Goal: Information Seeking & Learning: Learn about a topic

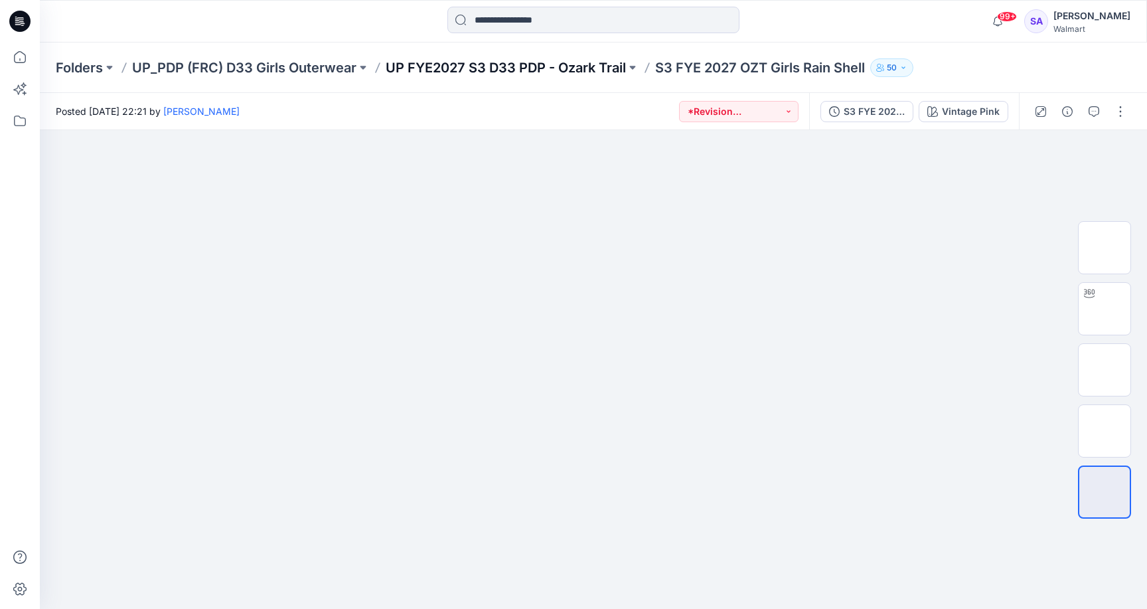
click at [555, 70] on p "UP FYE2027 S3 D33 PDP - Ozark Trail" at bounding box center [506, 67] width 240 height 19
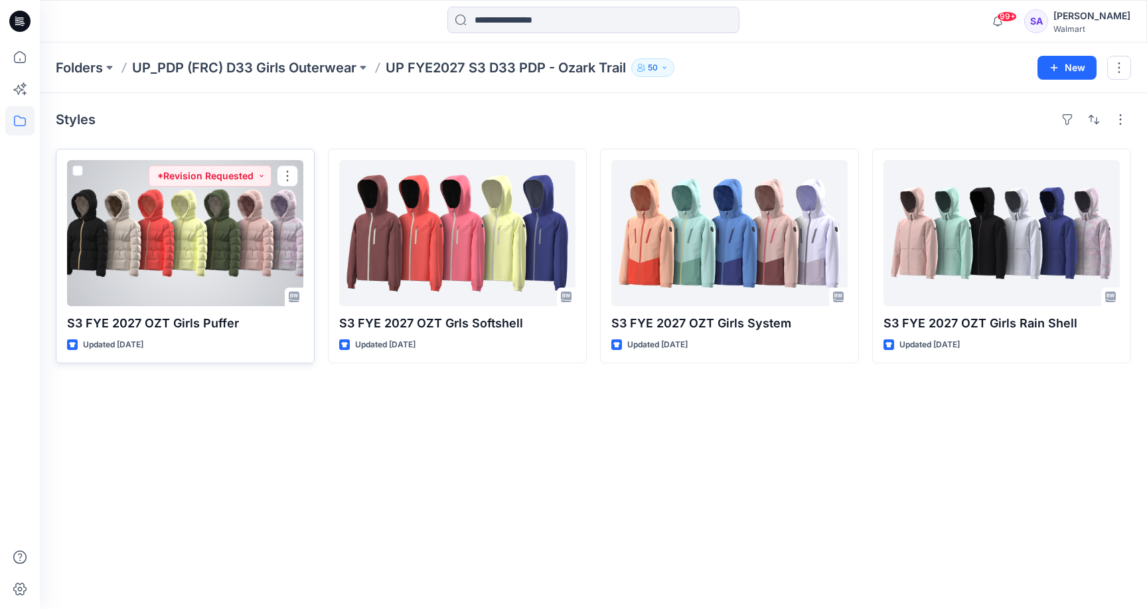
click at [142, 225] on div at bounding box center [185, 233] width 236 height 146
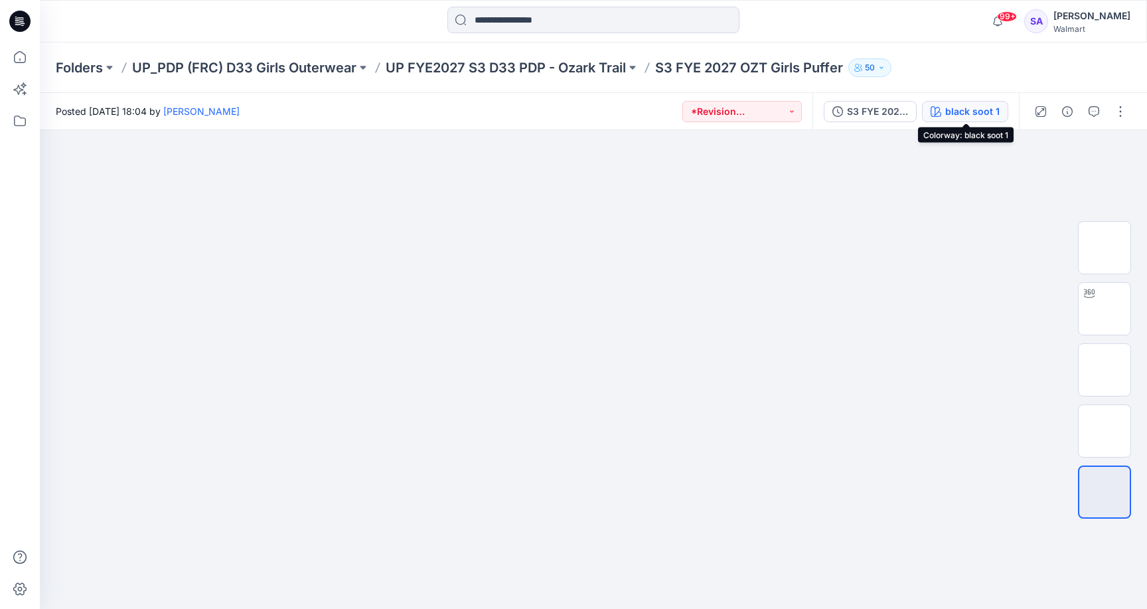
click at [951, 111] on div "black soot 1" at bounding box center [972, 111] width 54 height 15
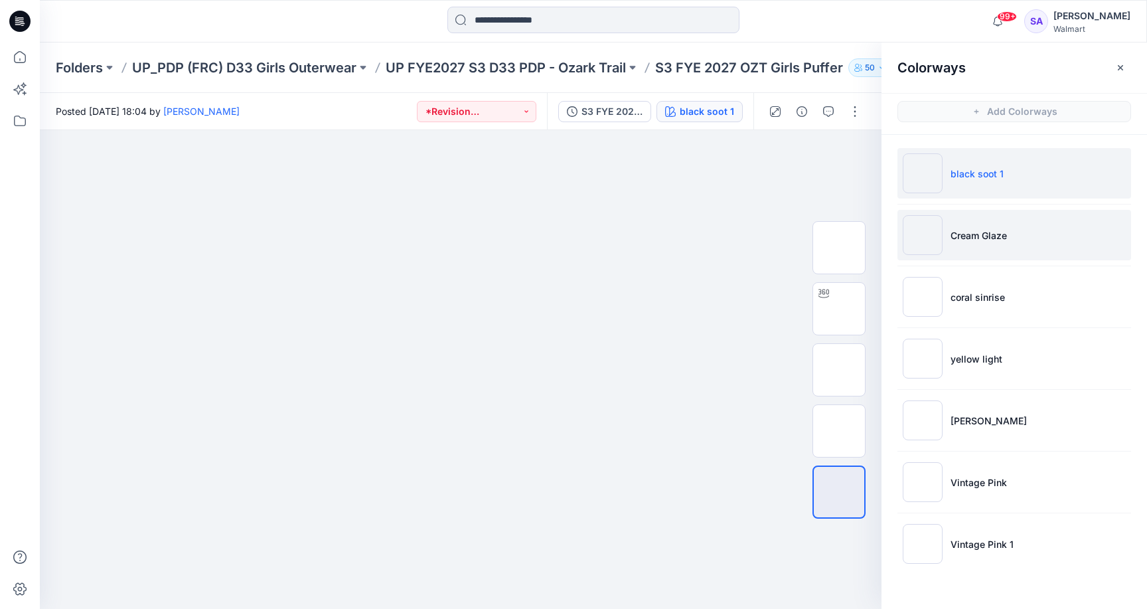
click at [977, 242] on li "Cream Glaze" at bounding box center [1014, 235] width 234 height 50
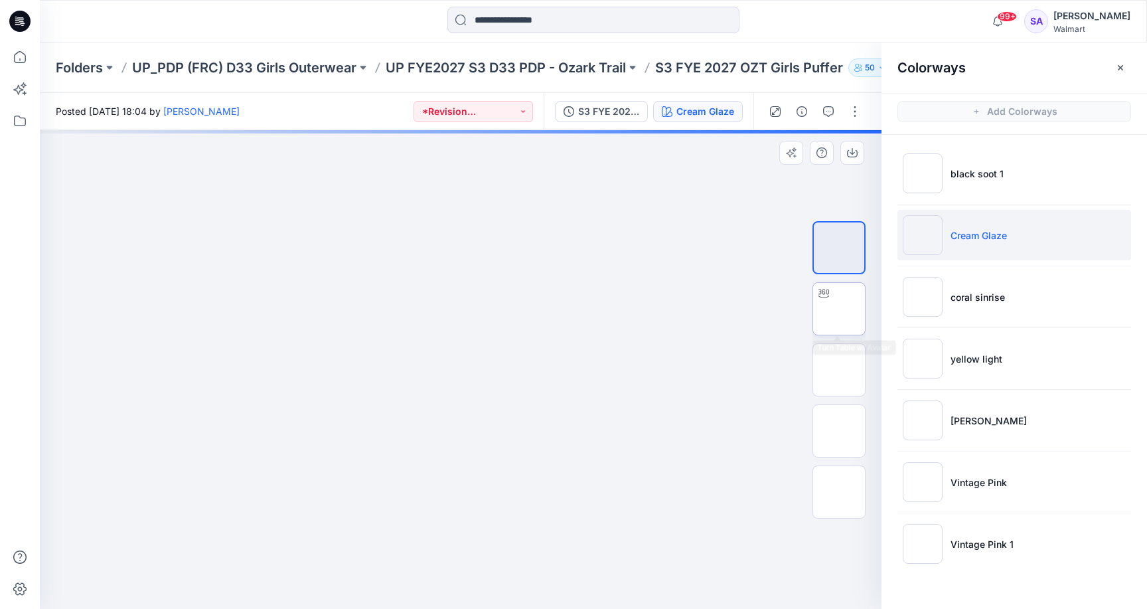
click at [839, 309] on img at bounding box center [839, 309] width 0 height 0
drag, startPoint x: 461, startPoint y: 582, endPoint x: 503, endPoint y: 591, distance: 43.3
click at [503, 591] on icon at bounding box center [461, 569] width 401 height 50
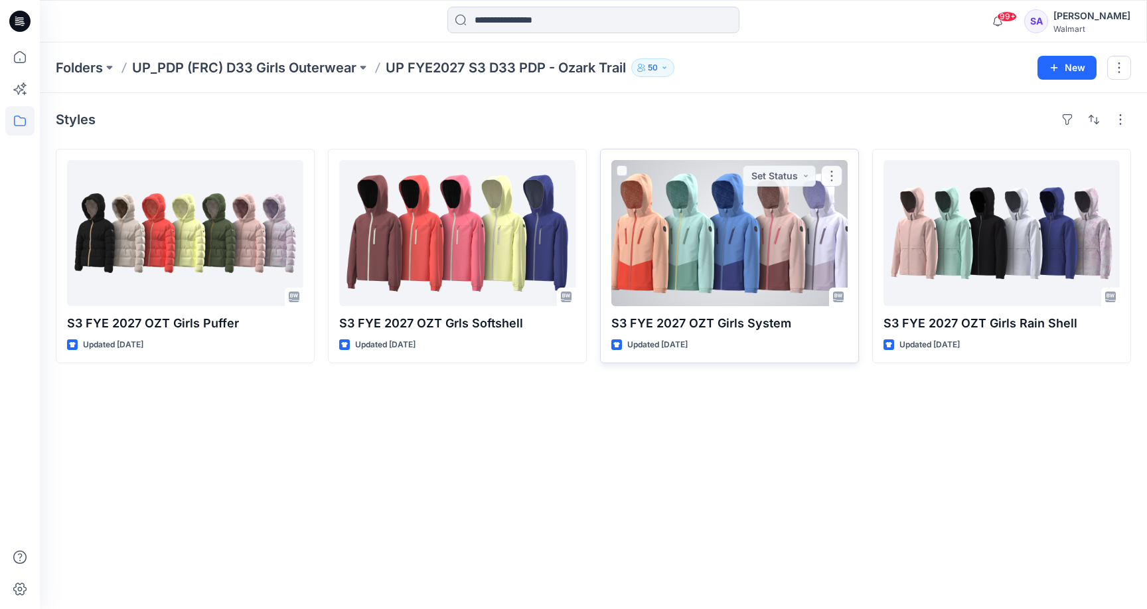
click at [713, 273] on div at bounding box center [729, 233] width 236 height 146
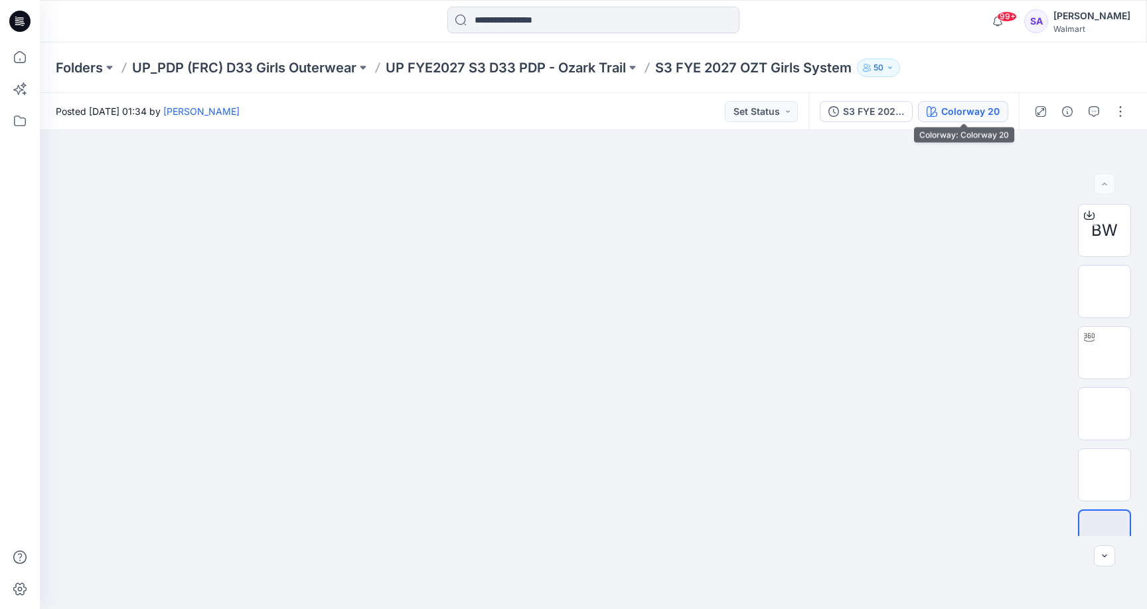
click at [956, 108] on div "Colorway 20" at bounding box center [970, 111] width 58 height 15
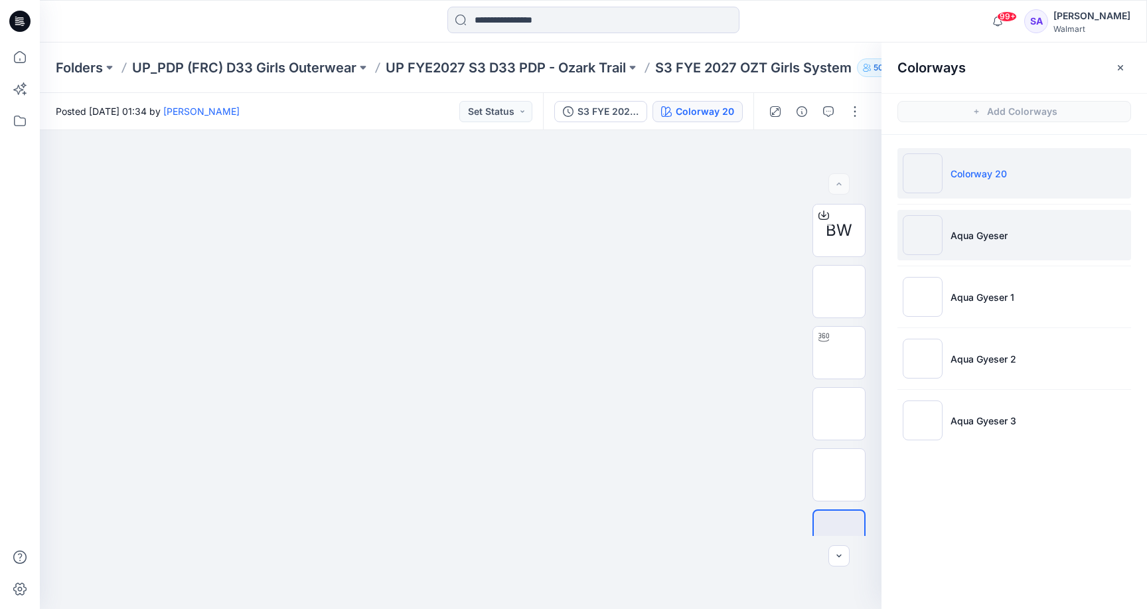
click at [995, 224] on li "Aqua Gyeser" at bounding box center [1014, 235] width 234 height 50
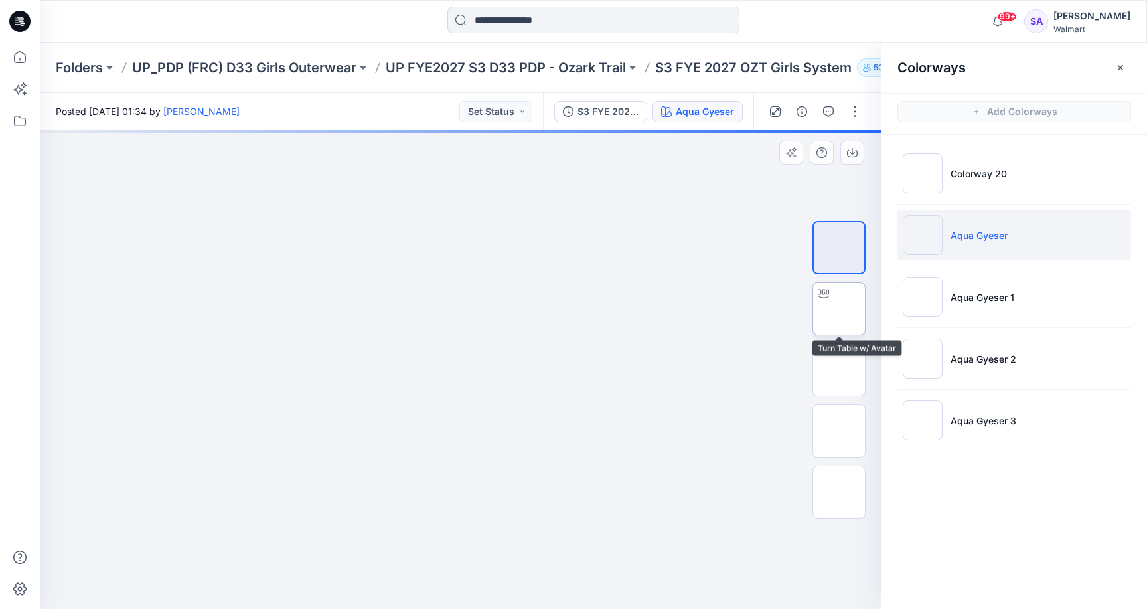
click at [839, 309] on img at bounding box center [839, 309] width 0 height 0
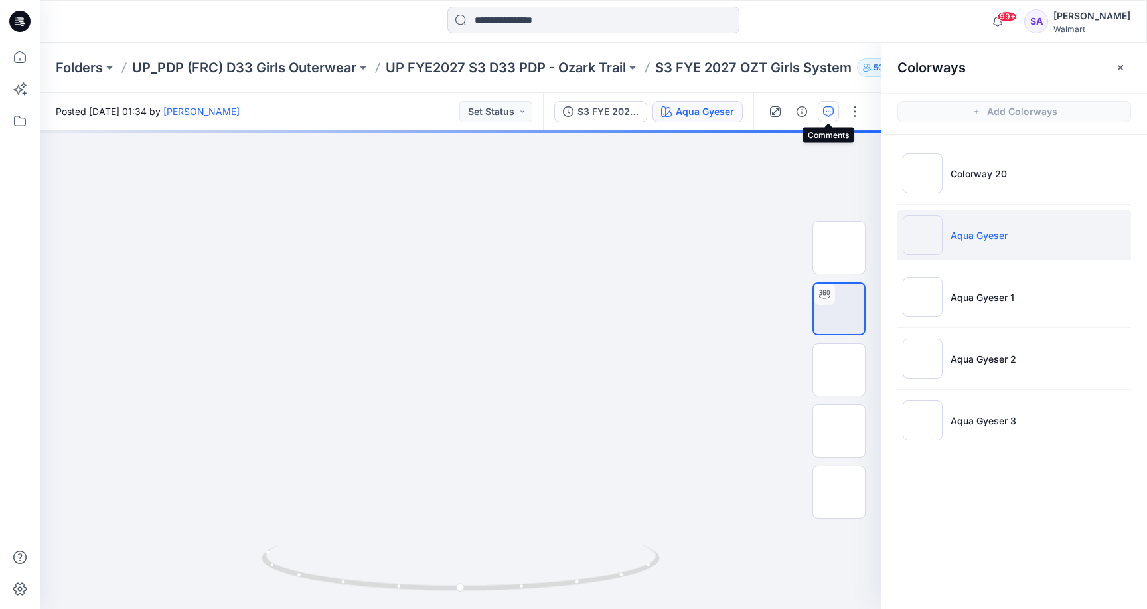
click at [830, 106] on icon "button" at bounding box center [828, 111] width 11 height 11
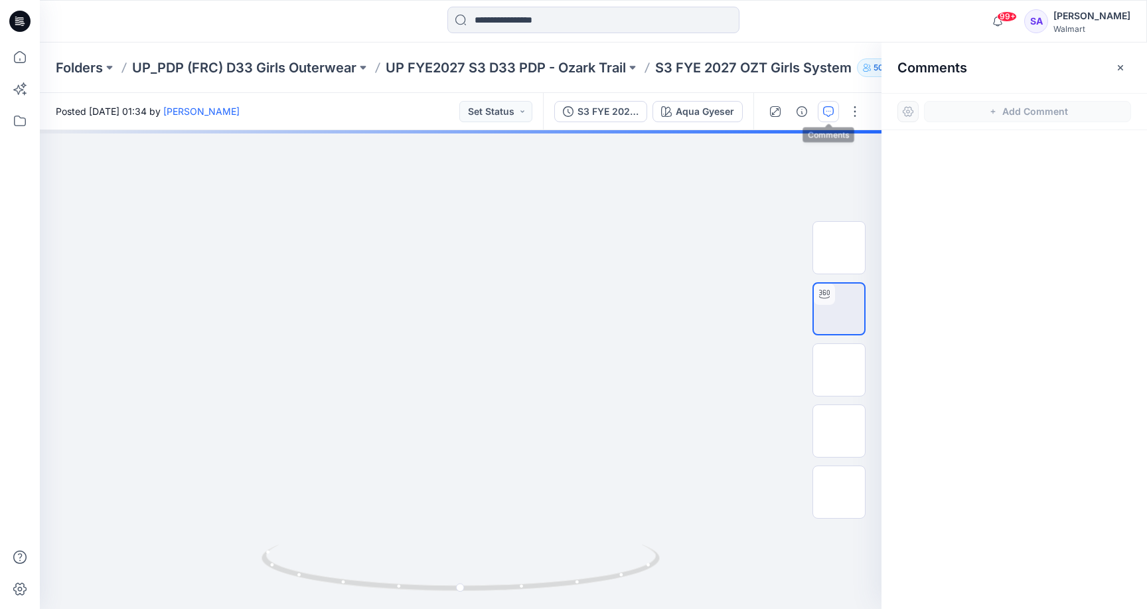
click at [827, 115] on icon "button" at bounding box center [828, 111] width 11 height 11
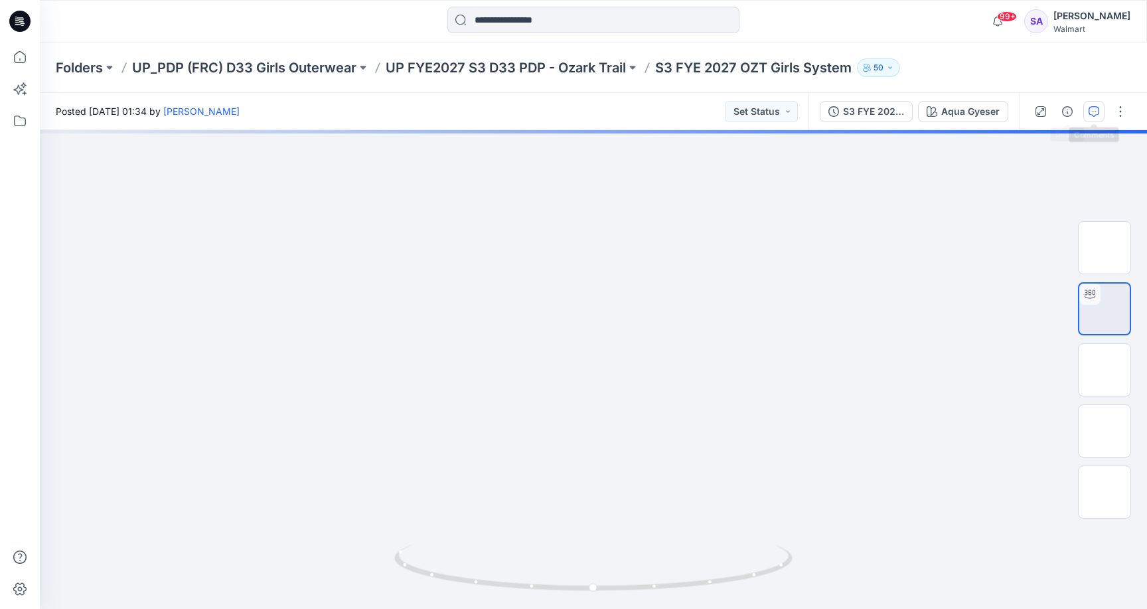
click at [1093, 117] on button "button" at bounding box center [1093, 111] width 21 height 21
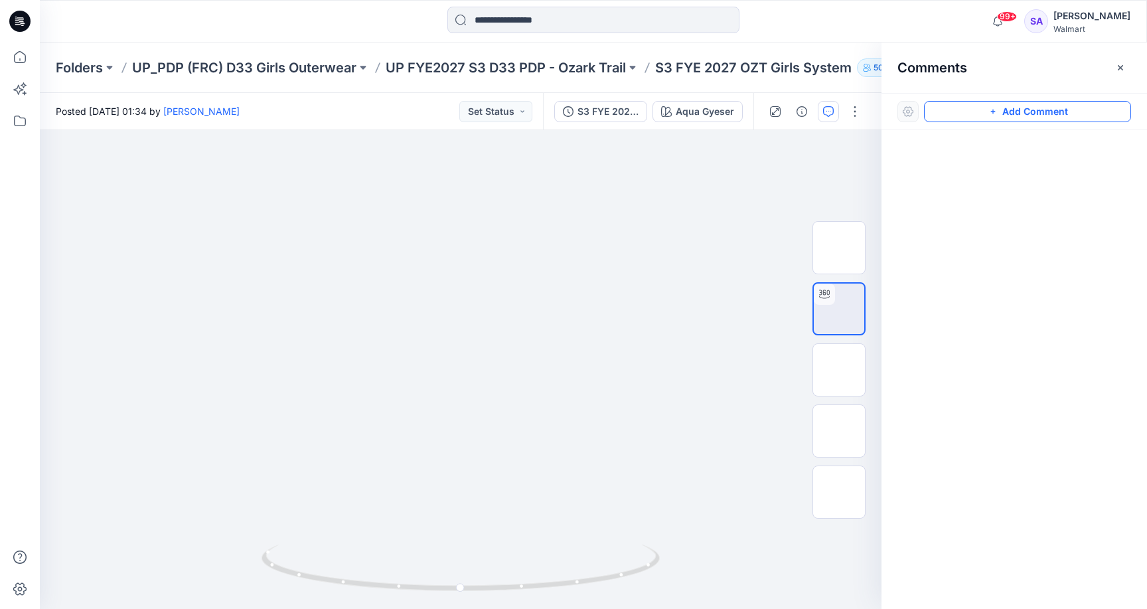
click at [1025, 110] on button "Add Comment" at bounding box center [1027, 111] width 207 height 21
click at [618, 257] on div "1" at bounding box center [460, 369] width 841 height 478
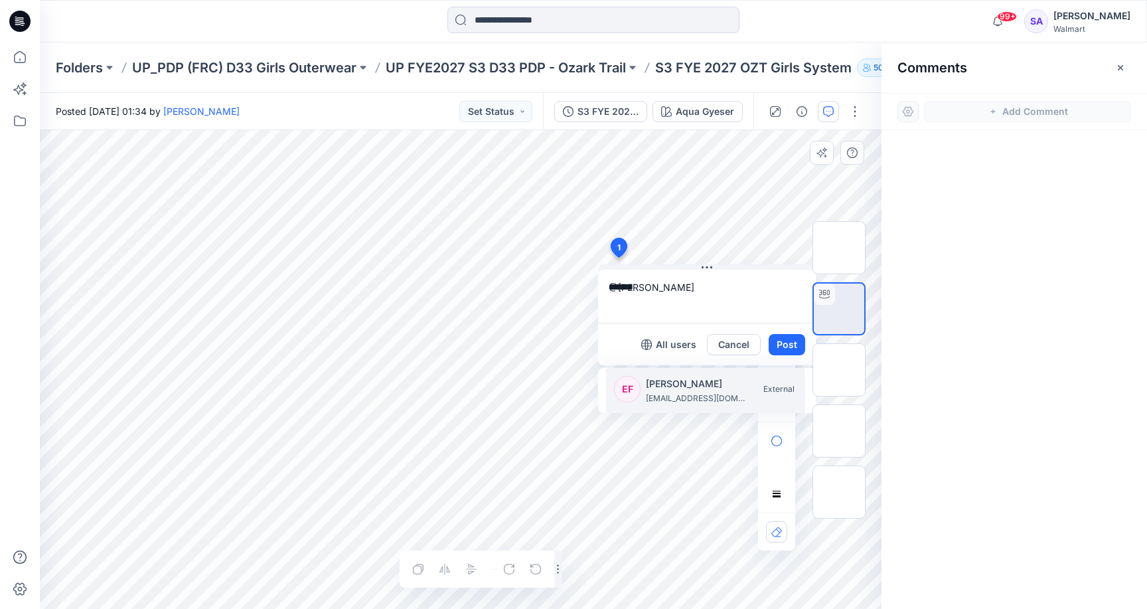
click at [666, 386] on p "[PERSON_NAME]" at bounding box center [696, 384] width 100 height 16
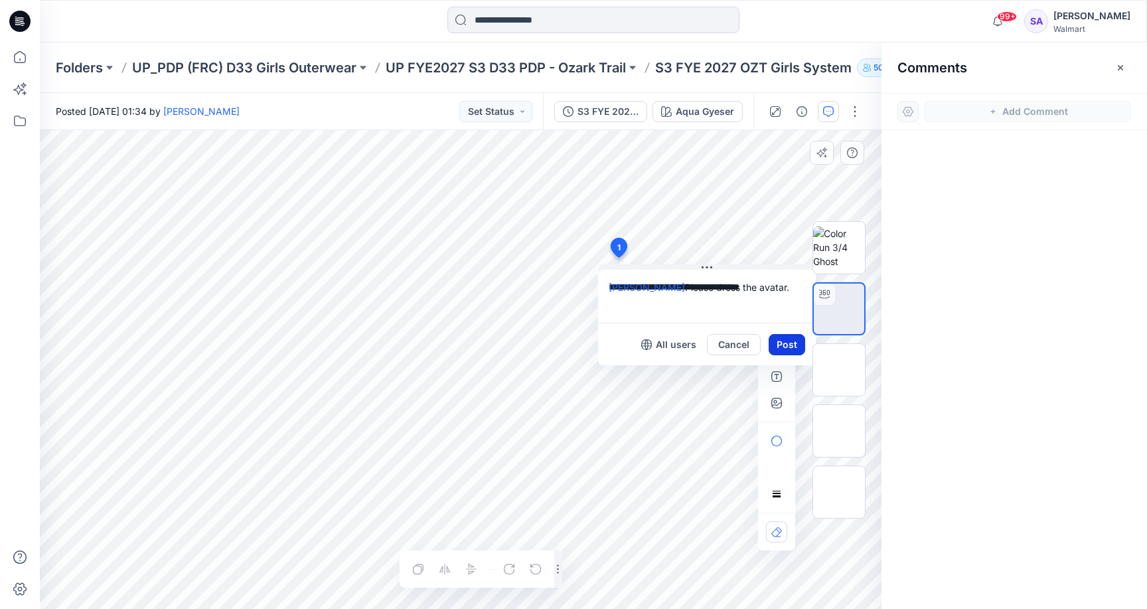
type textarea "**********"
click at [784, 344] on button "Post" at bounding box center [786, 344] width 36 height 21
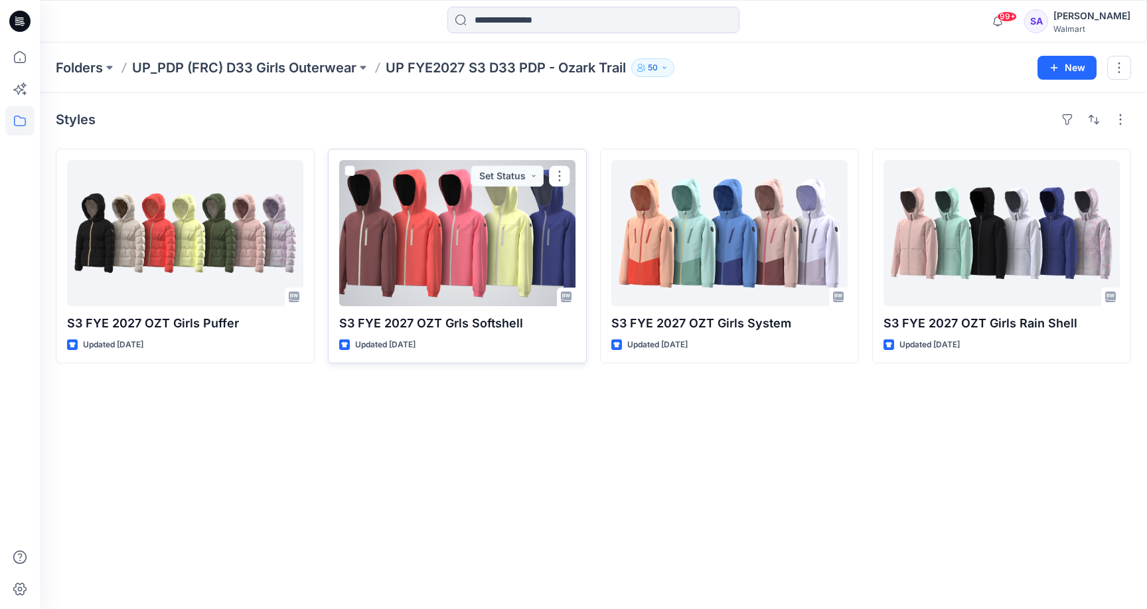
click at [478, 260] on div at bounding box center [457, 233] width 236 height 146
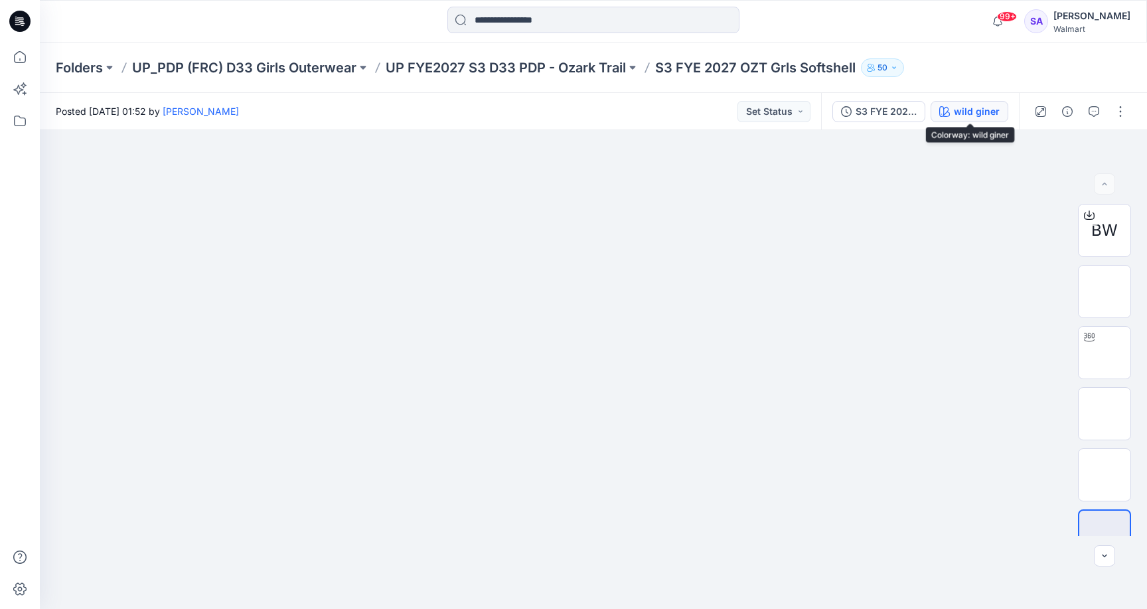
click at [966, 112] on div "wild giner" at bounding box center [977, 111] width 46 height 15
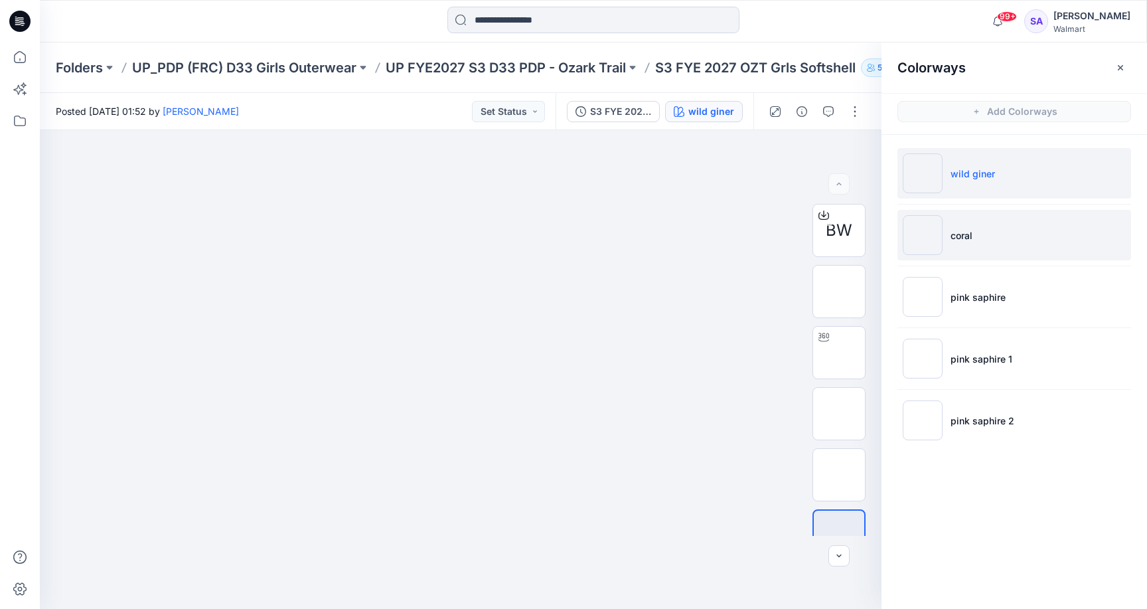
click at [994, 243] on li "coral" at bounding box center [1014, 235] width 234 height 50
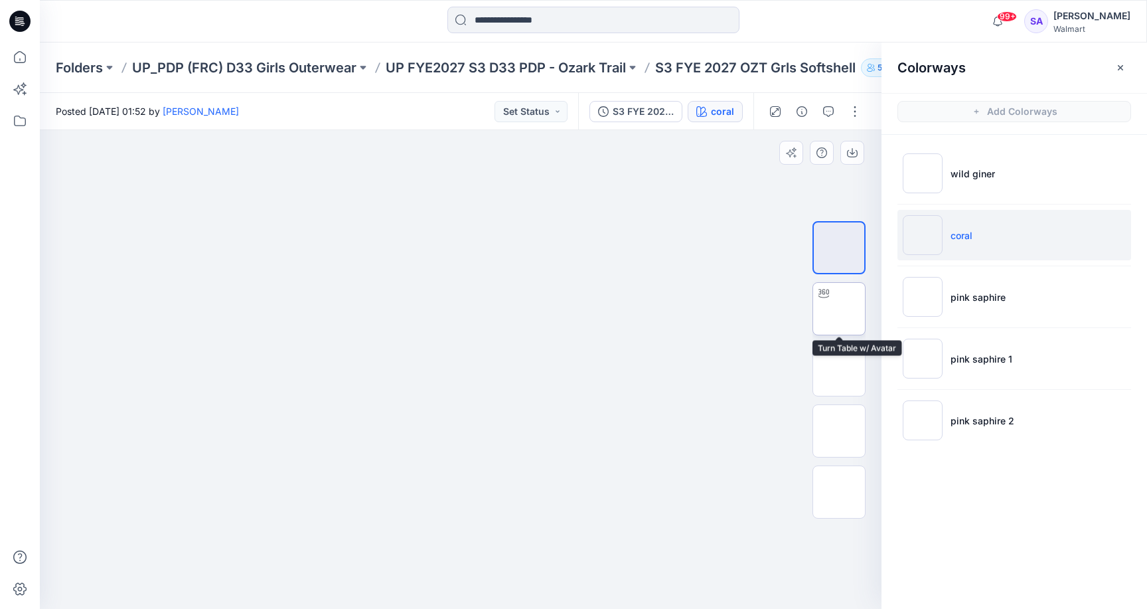
click at [839, 309] on img at bounding box center [839, 309] width 0 height 0
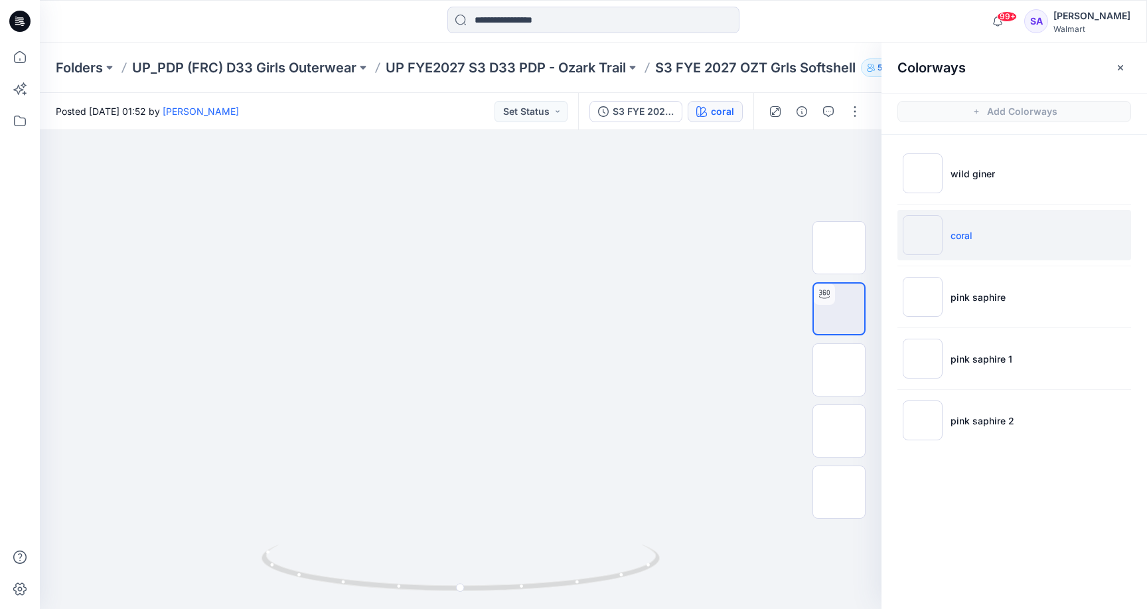
click at [576, 118] on div "Posted [DATE] 01:52 by [PERSON_NAME] Set Status" at bounding box center [309, 111] width 538 height 36
click at [548, 115] on button "Set Status" at bounding box center [530, 111] width 73 height 21
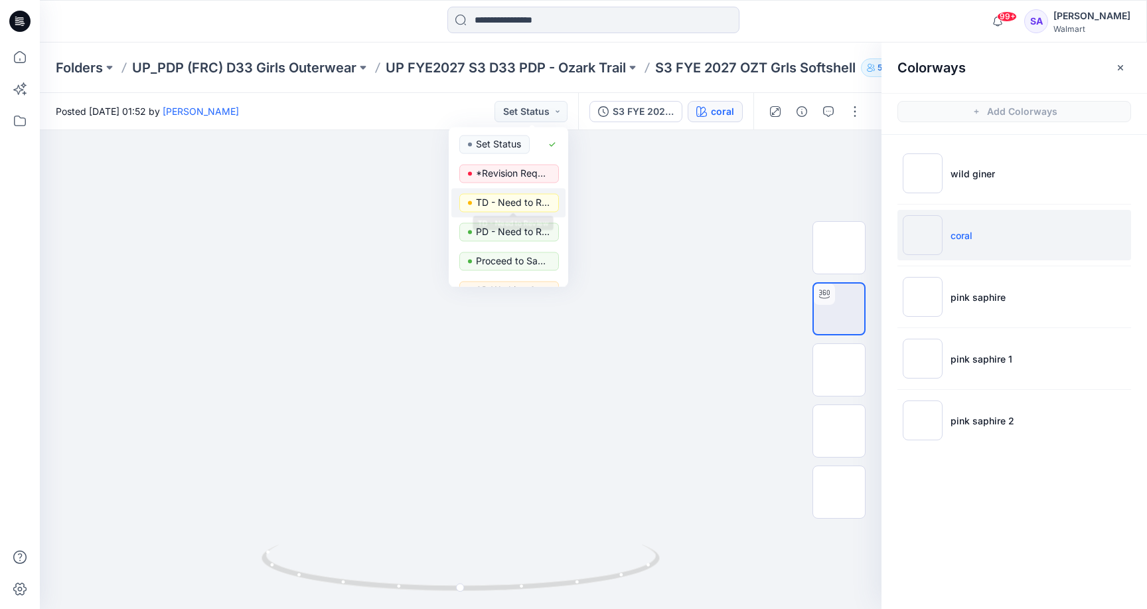
click at [528, 211] on span "TD - Need to Review" at bounding box center [513, 203] width 74 height 19
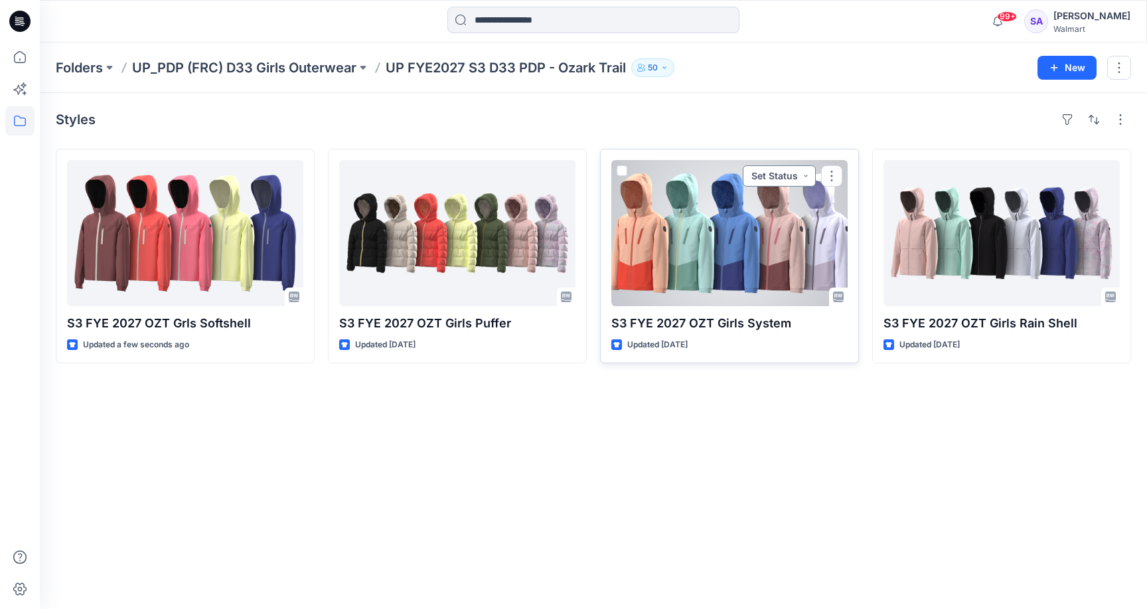
click at [774, 180] on button "Set Status" at bounding box center [779, 175] width 73 height 21
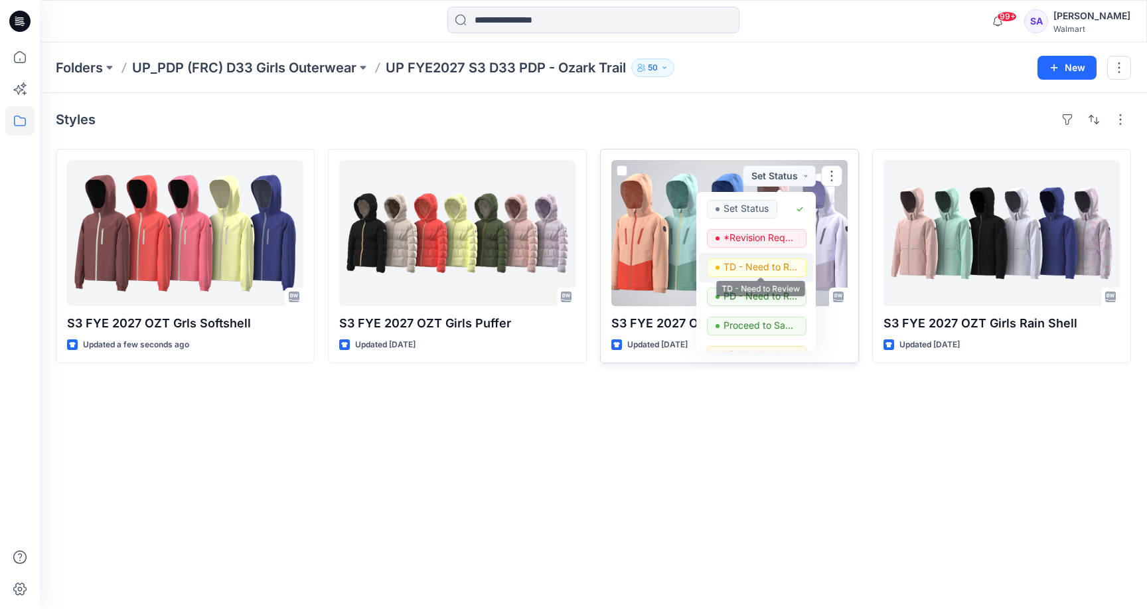
click at [759, 263] on p "TD - Need to Review" at bounding box center [760, 266] width 74 height 17
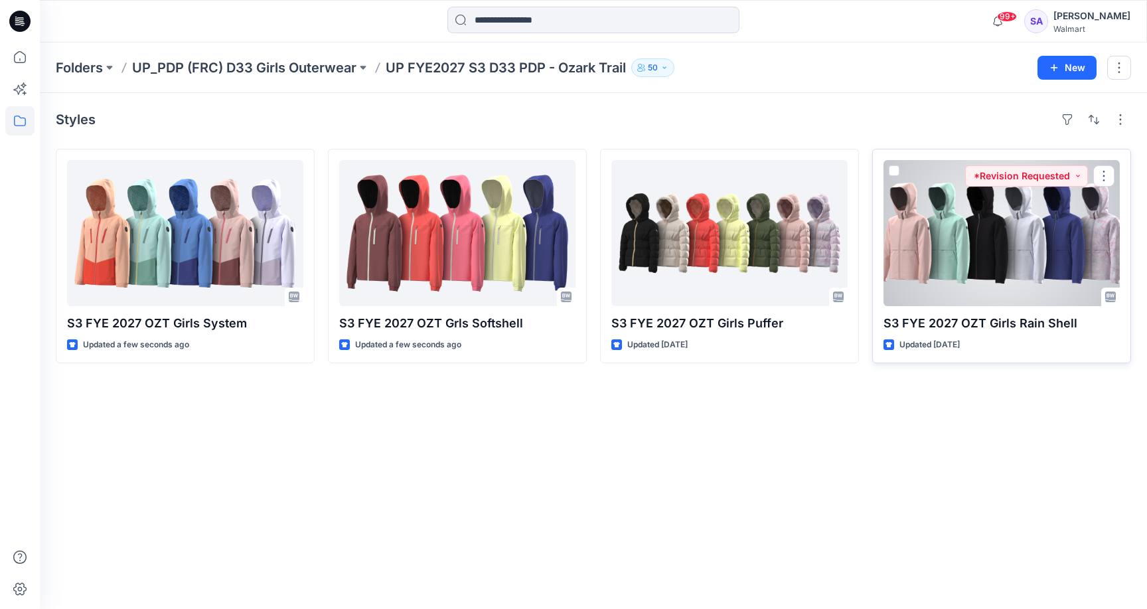
click at [994, 293] on div at bounding box center [1001, 233] width 236 height 146
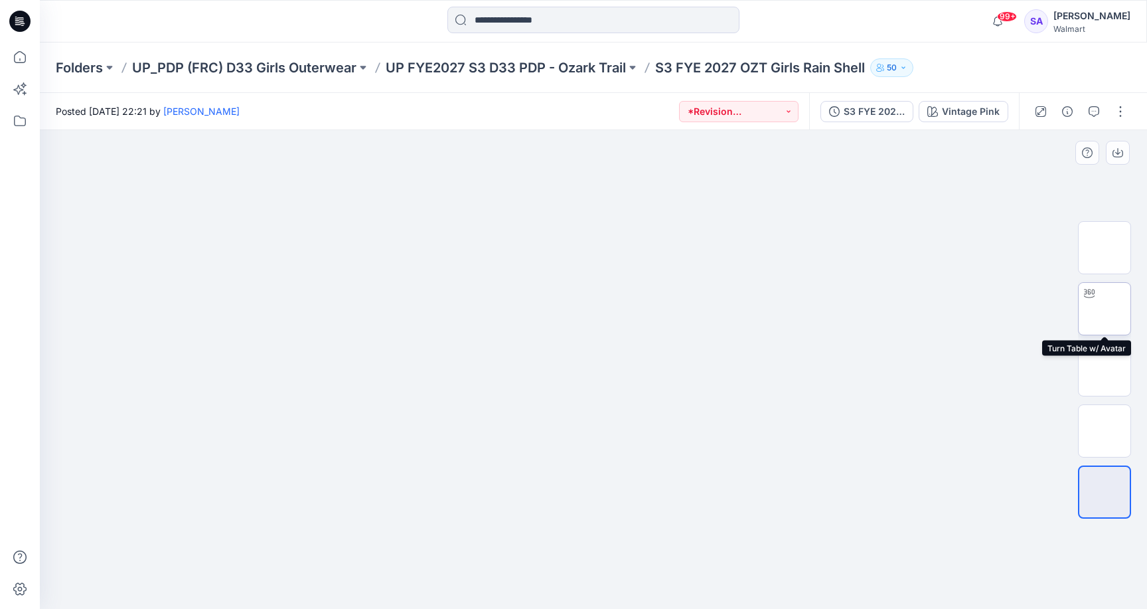
click at [1104, 309] on img at bounding box center [1104, 309] width 0 height 0
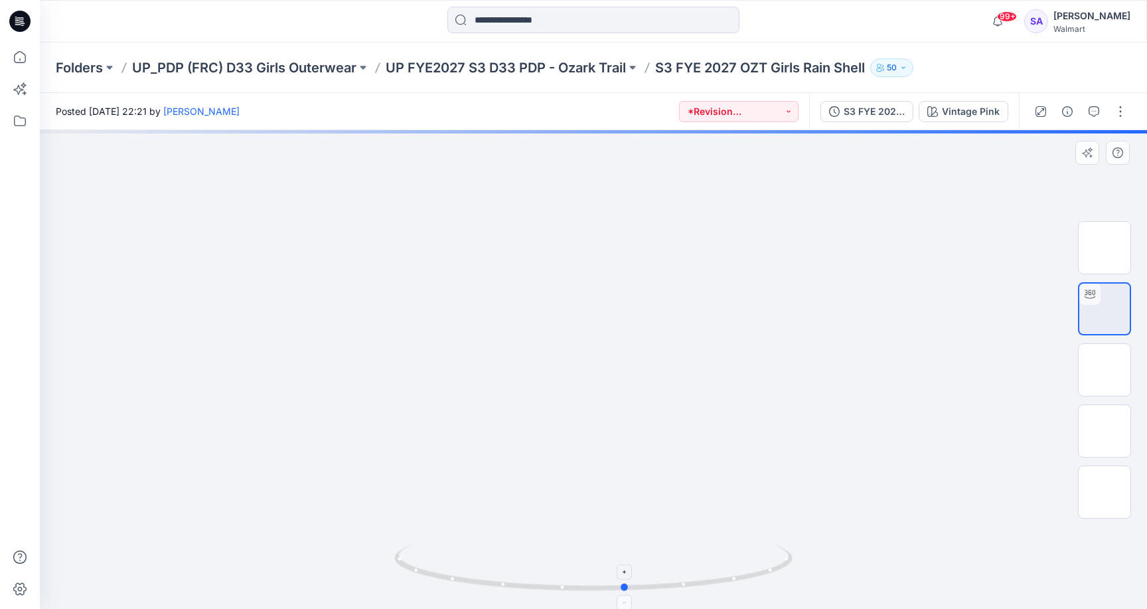
drag, startPoint x: 605, startPoint y: 583, endPoint x: 637, endPoint y: 589, distance: 33.2
click at [637, 589] on icon at bounding box center [594, 569] width 401 height 50
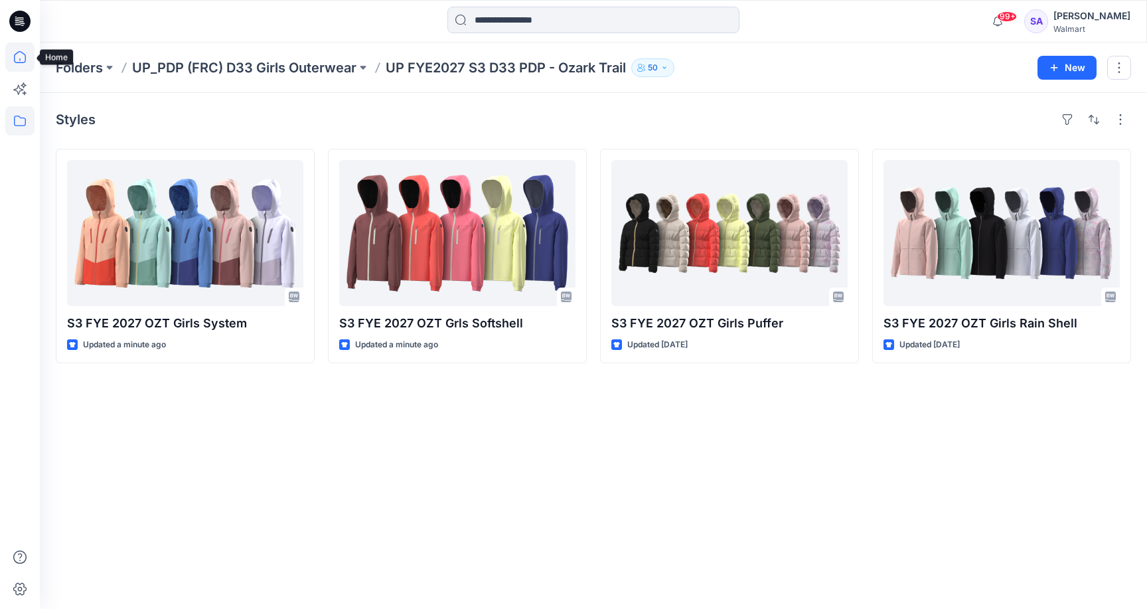
click at [19, 57] on icon at bounding box center [19, 56] width 29 height 29
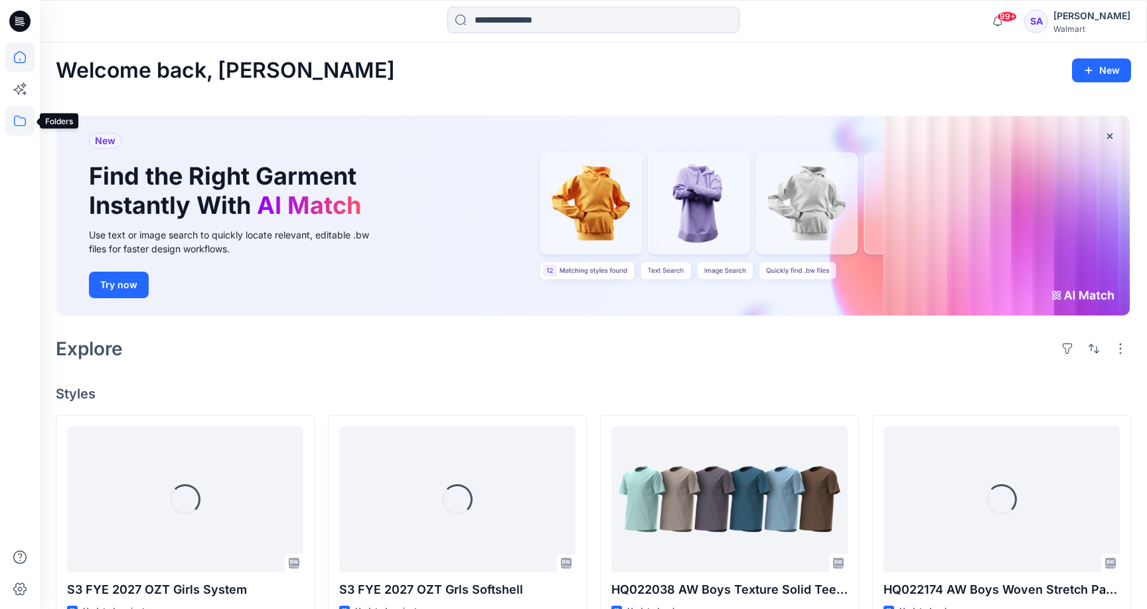
click at [21, 119] on icon at bounding box center [19, 120] width 29 height 29
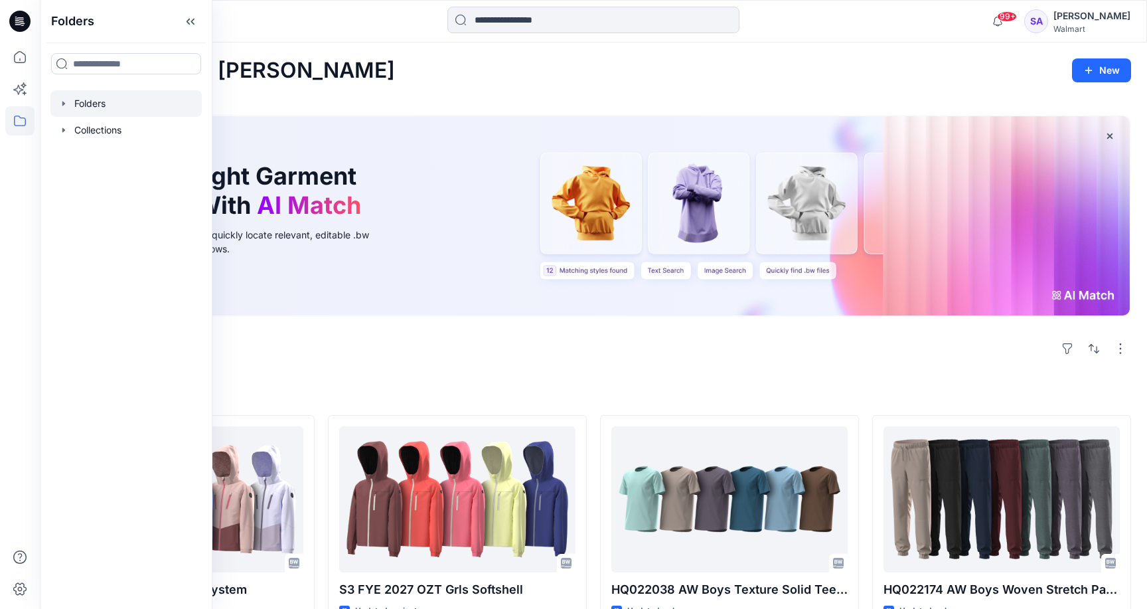
click at [120, 94] on div at bounding box center [125, 103] width 151 height 27
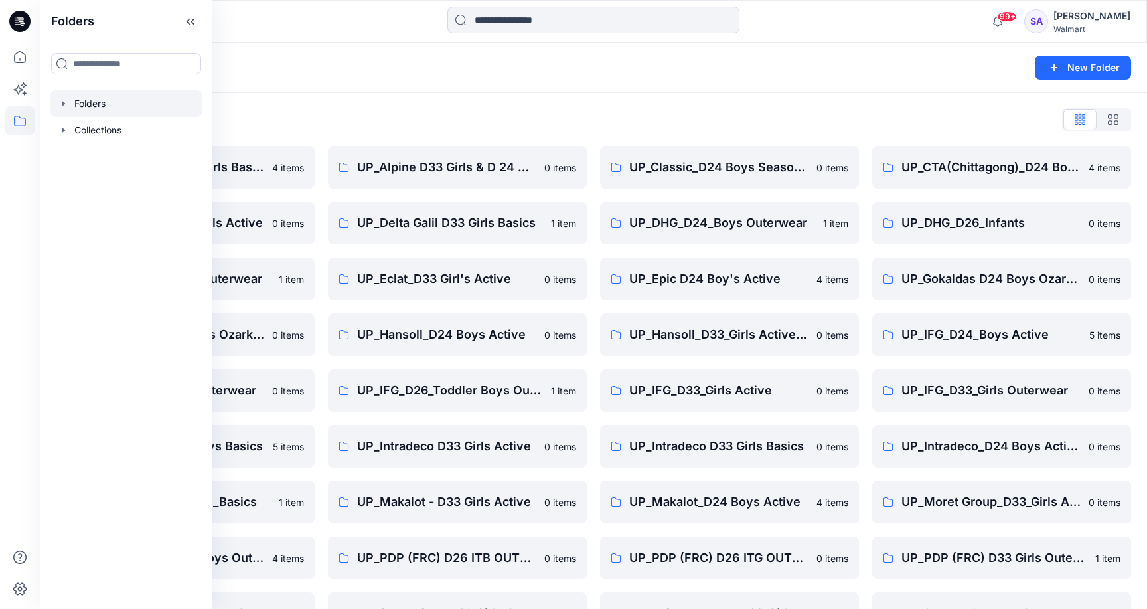
click at [354, 109] on div "Folders List" at bounding box center [593, 119] width 1075 height 21
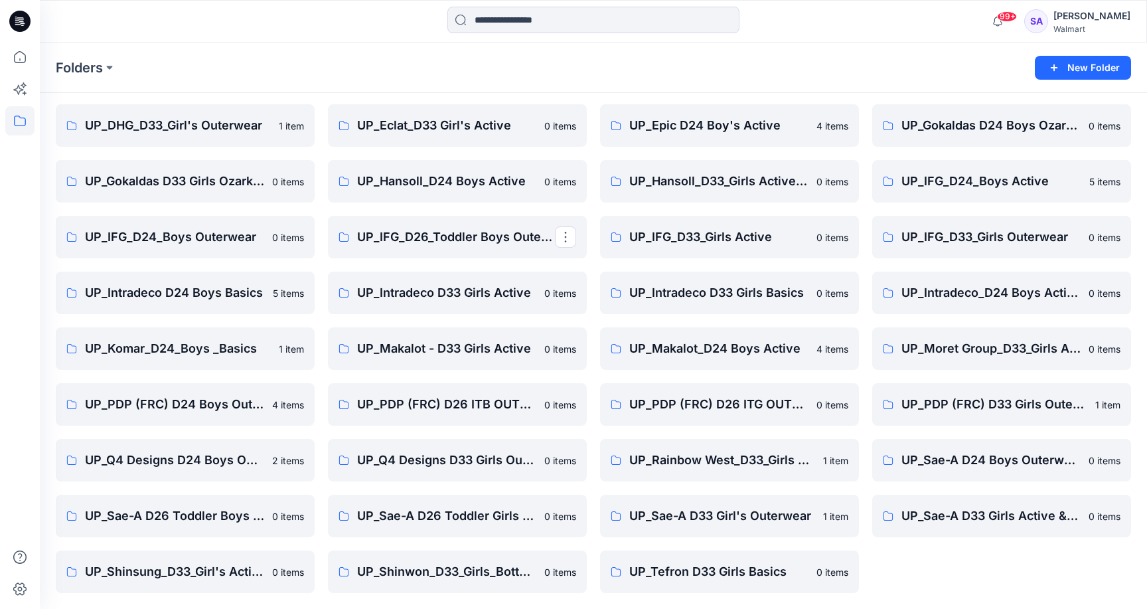
scroll to position [153, 0]
click at [729, 517] on p "UP_Sae-A D33 Girl's Outerwear" at bounding box center [728, 515] width 198 height 19
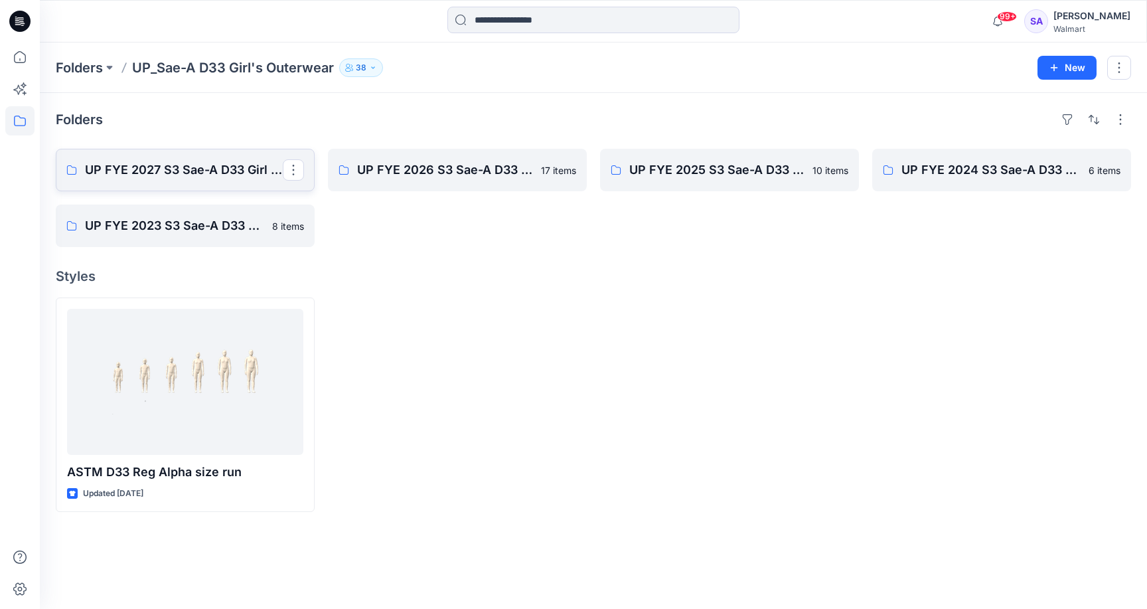
click at [212, 158] on link "UP FYE 2027 S3 Sae-A D33 Girl Outerwear - OZARK TRAIL" at bounding box center [185, 170] width 259 height 42
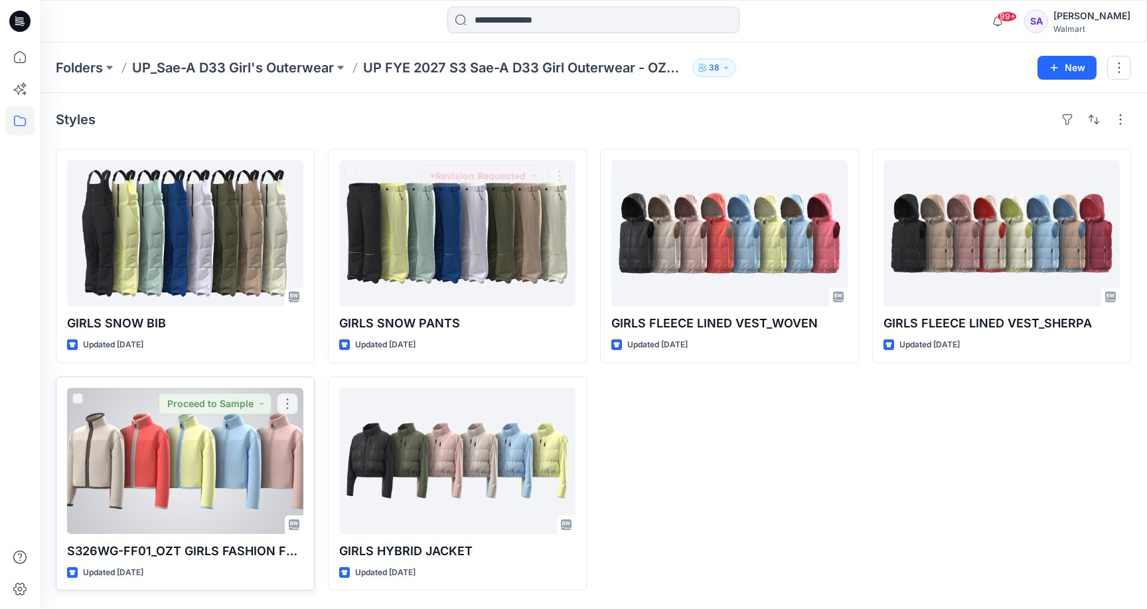
click at [149, 459] on div at bounding box center [185, 461] width 236 height 146
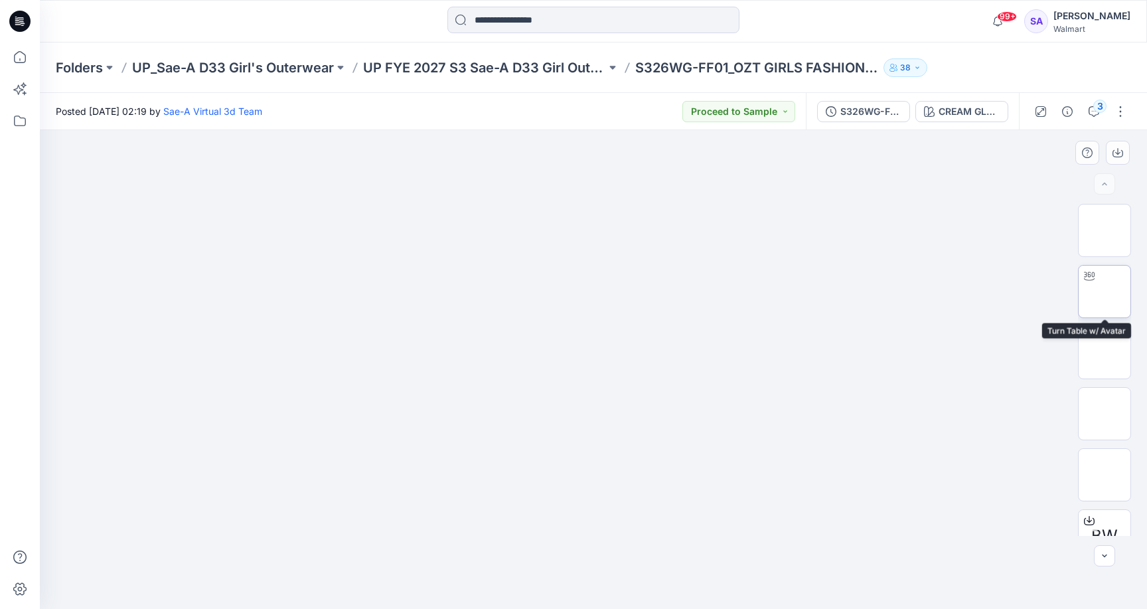
click at [1104, 291] on img at bounding box center [1104, 291] width 0 height 0
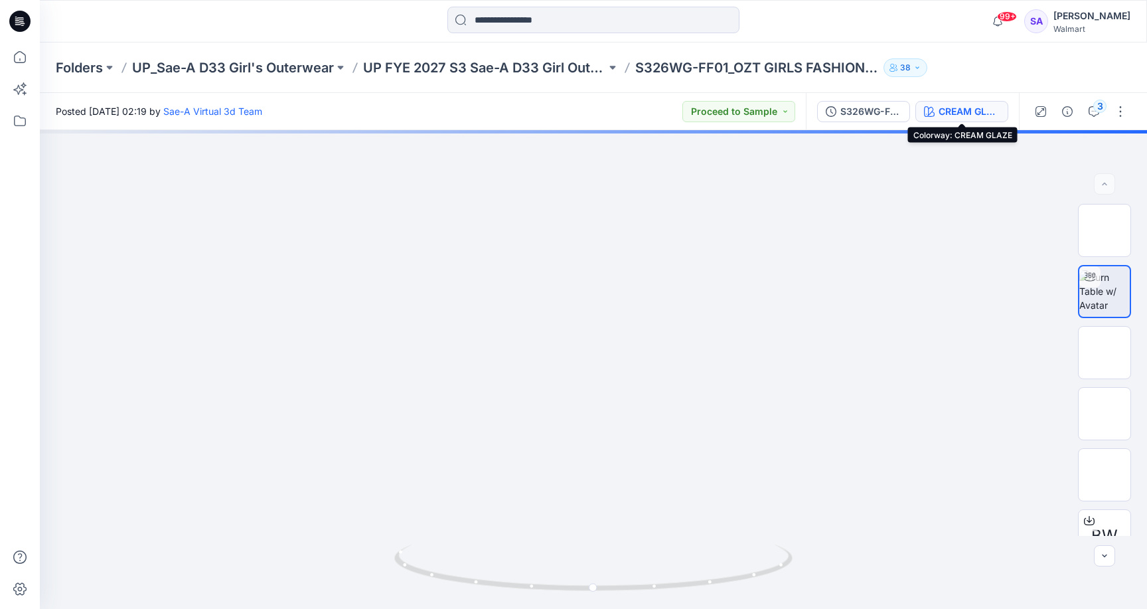
click at [962, 108] on div "CREAM GLAZE" at bounding box center [968, 111] width 61 height 15
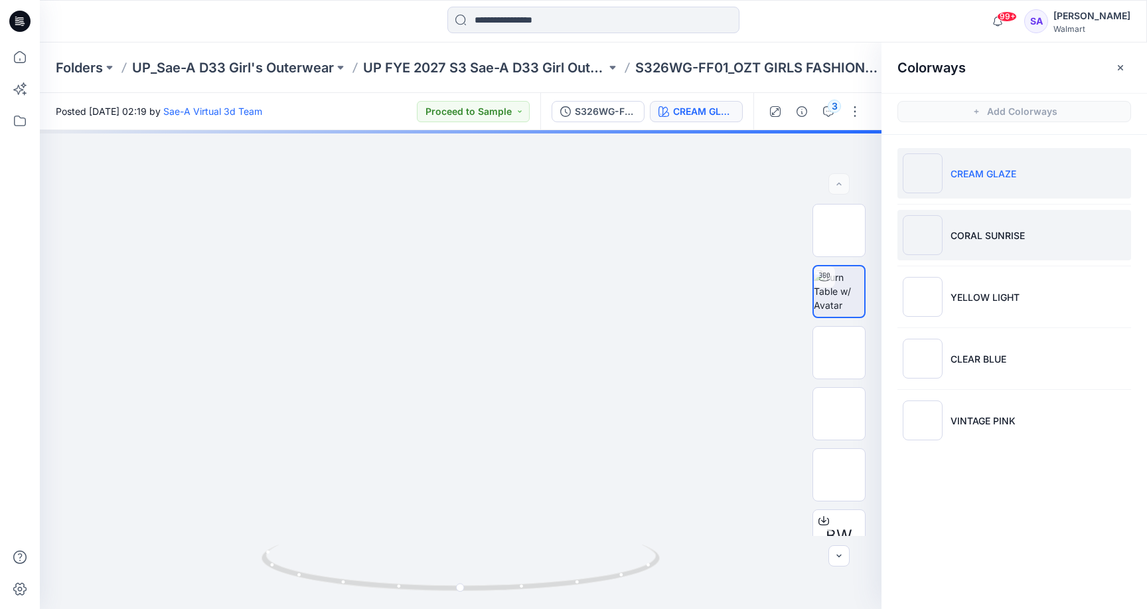
click at [974, 242] on li "CORAL SUNRISE" at bounding box center [1014, 235] width 234 height 50
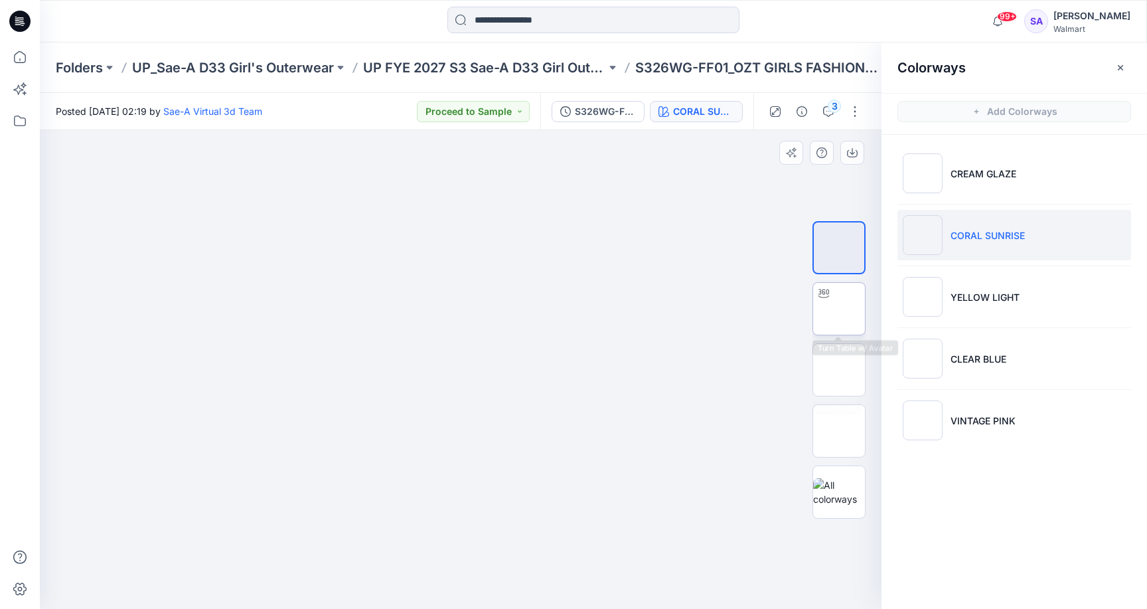
click at [839, 309] on img at bounding box center [839, 309] width 0 height 0
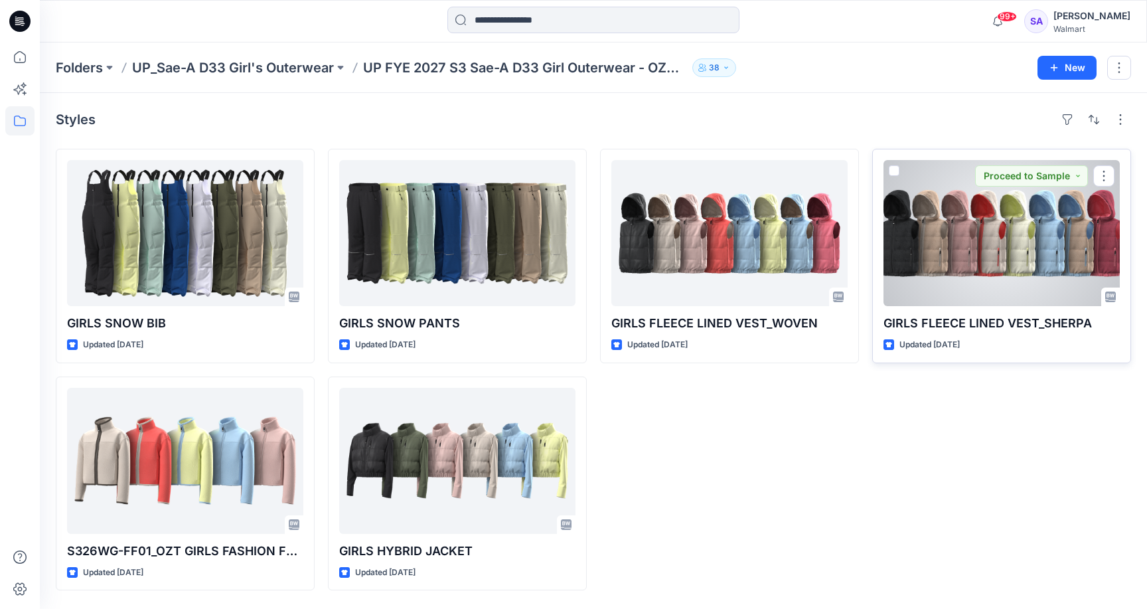
click at [1009, 241] on div at bounding box center [1001, 233] width 236 height 146
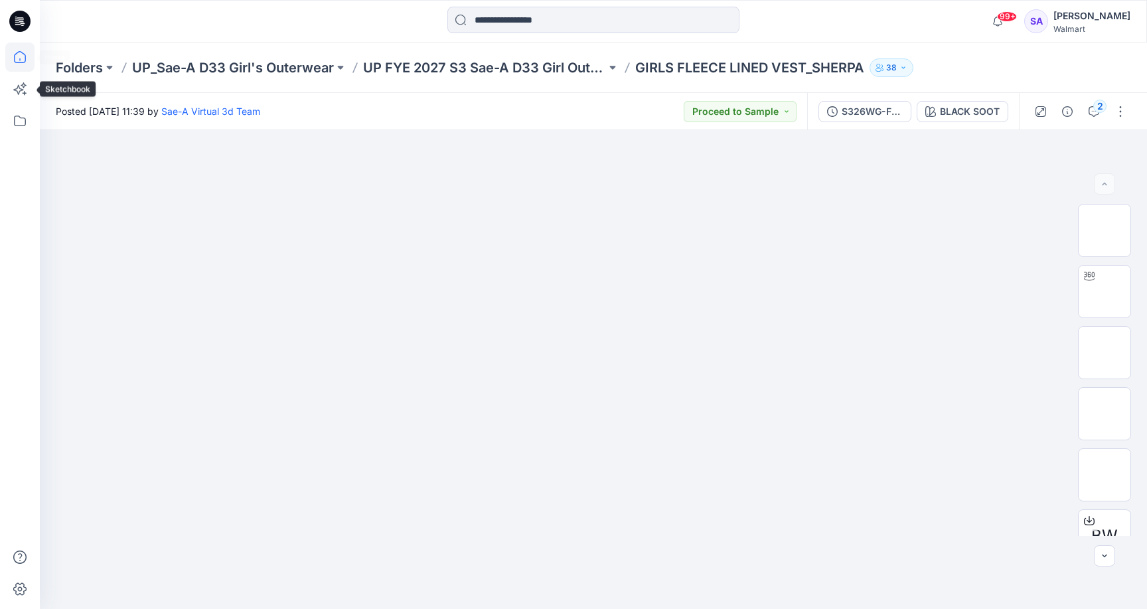
click at [21, 55] on icon at bounding box center [19, 56] width 29 height 29
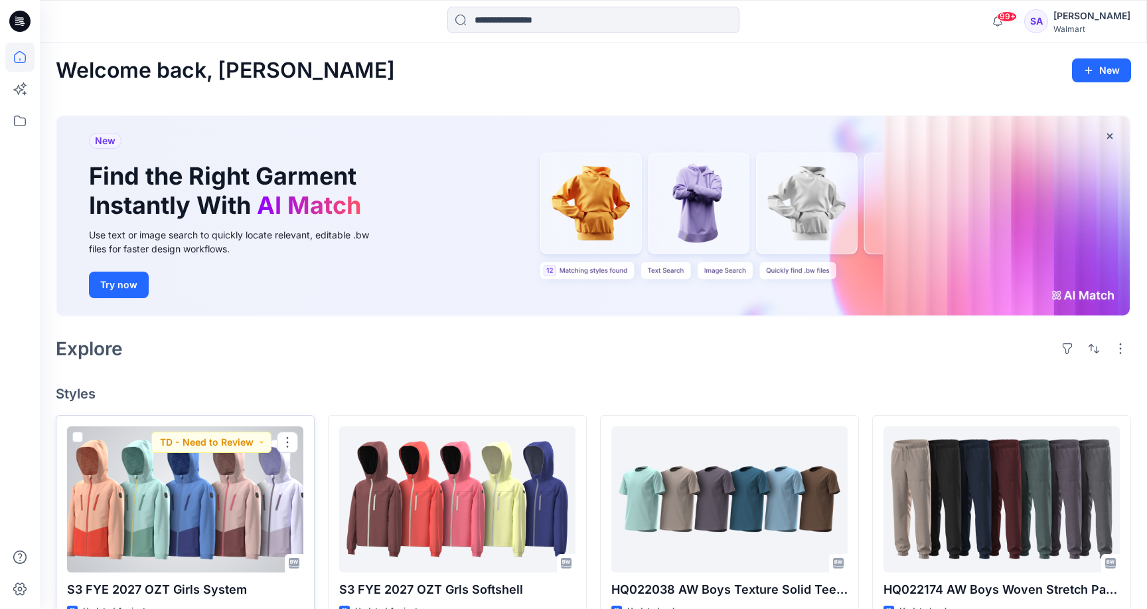
click at [175, 568] on div at bounding box center [185, 499] width 236 height 146
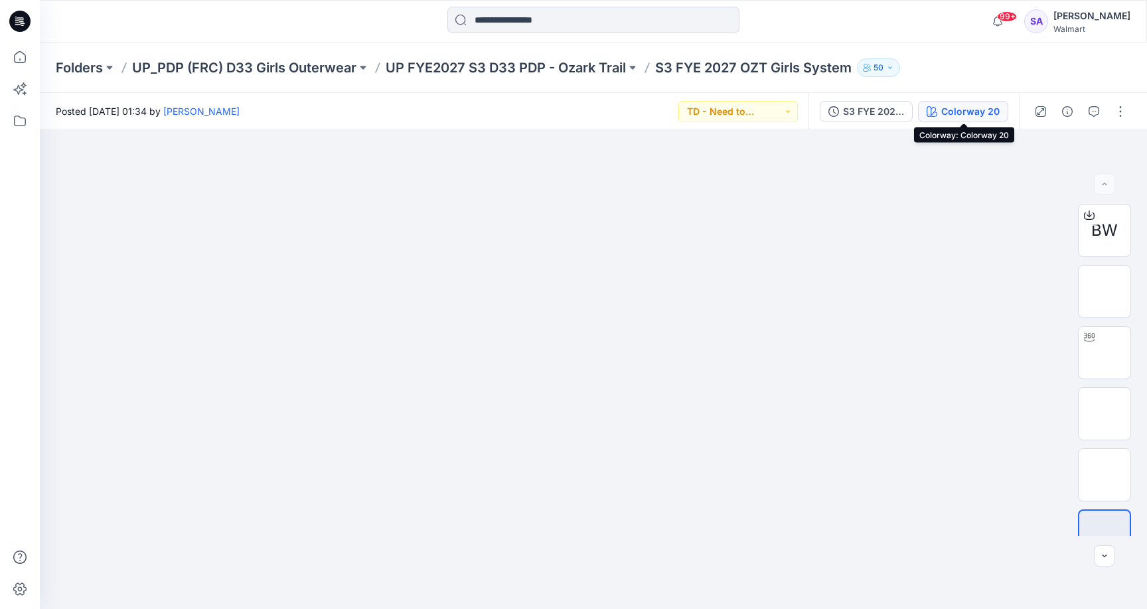
click at [968, 109] on div "Colorway 20" at bounding box center [970, 111] width 58 height 15
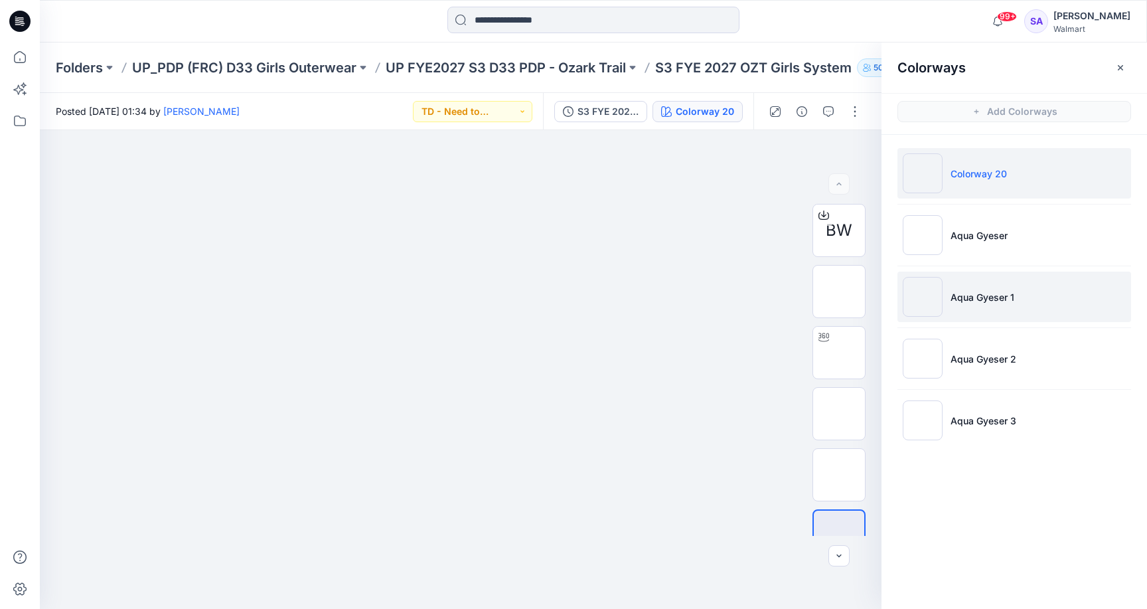
click at [1007, 289] on li "Aqua Gyeser 1" at bounding box center [1014, 296] width 234 height 50
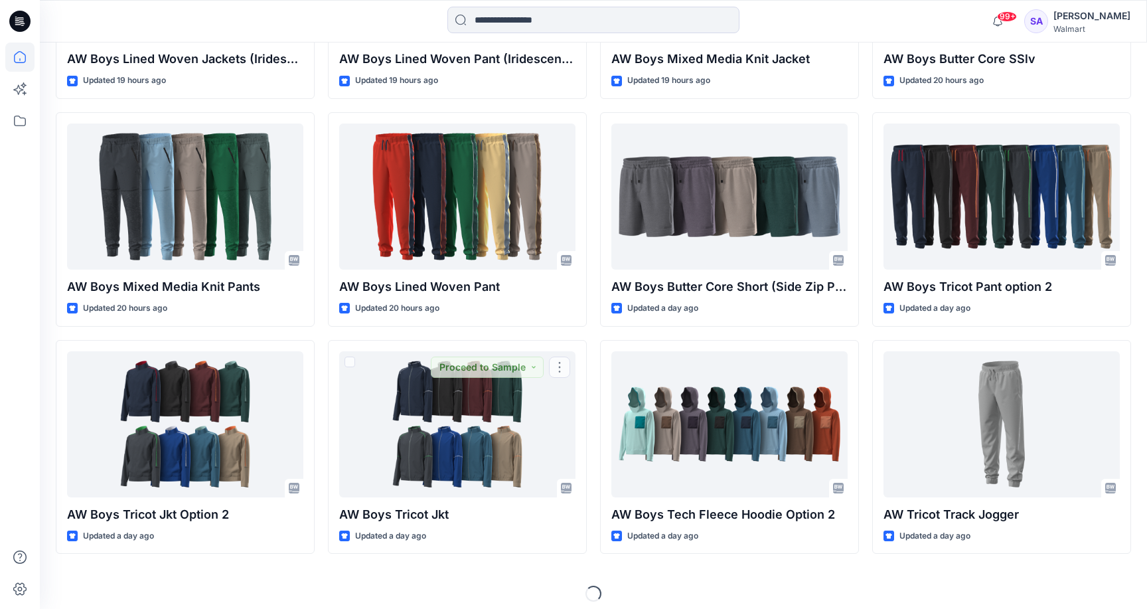
scroll to position [1893, 0]
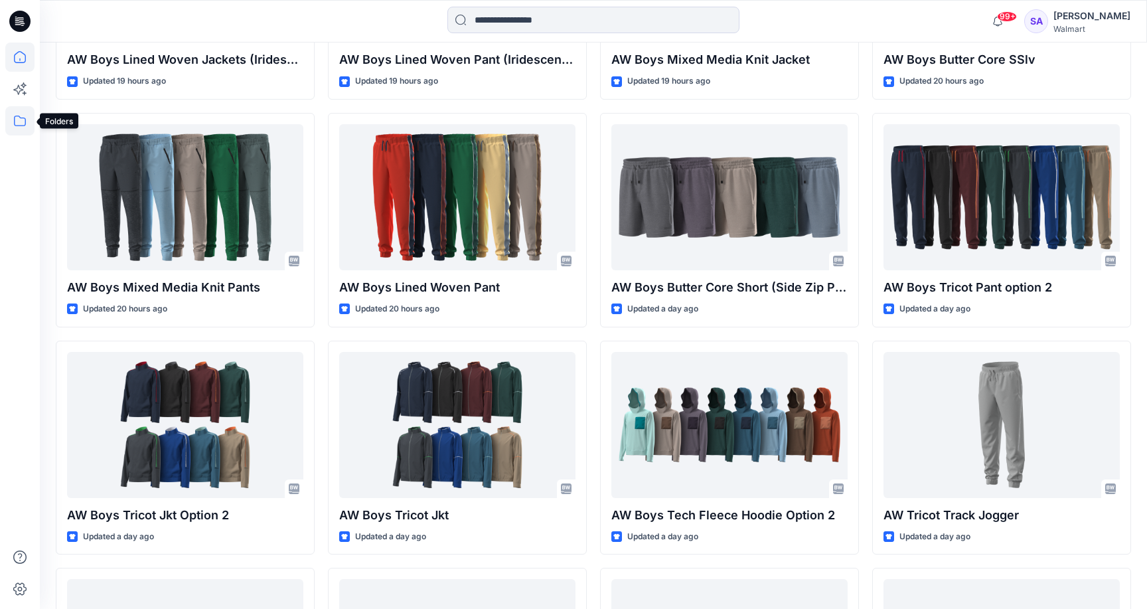
click at [20, 126] on icon at bounding box center [19, 120] width 29 height 29
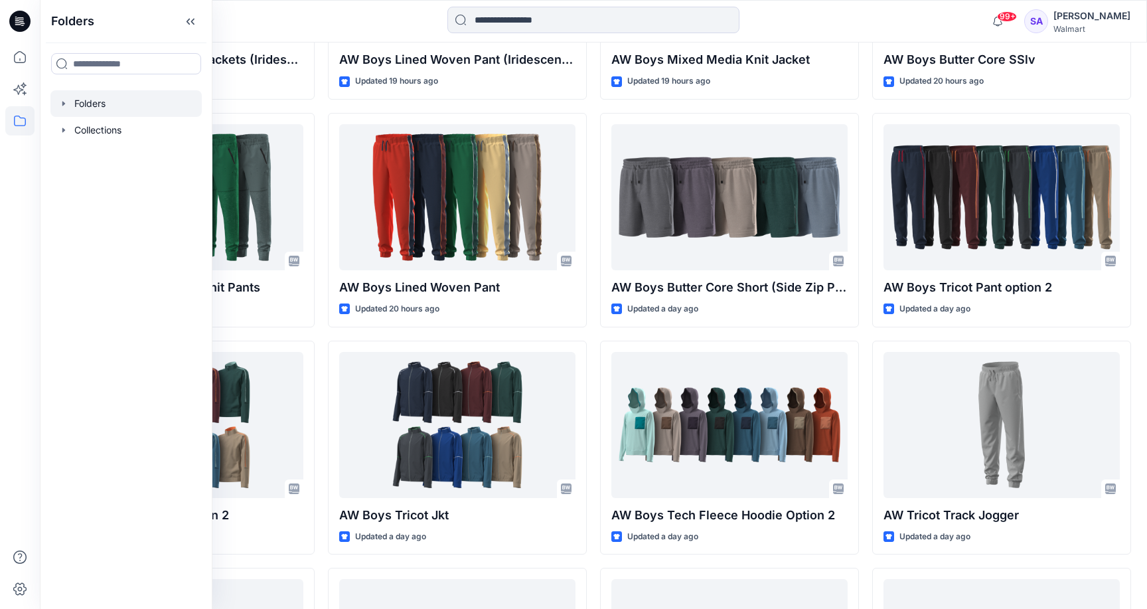
click at [84, 95] on div at bounding box center [125, 103] width 151 height 27
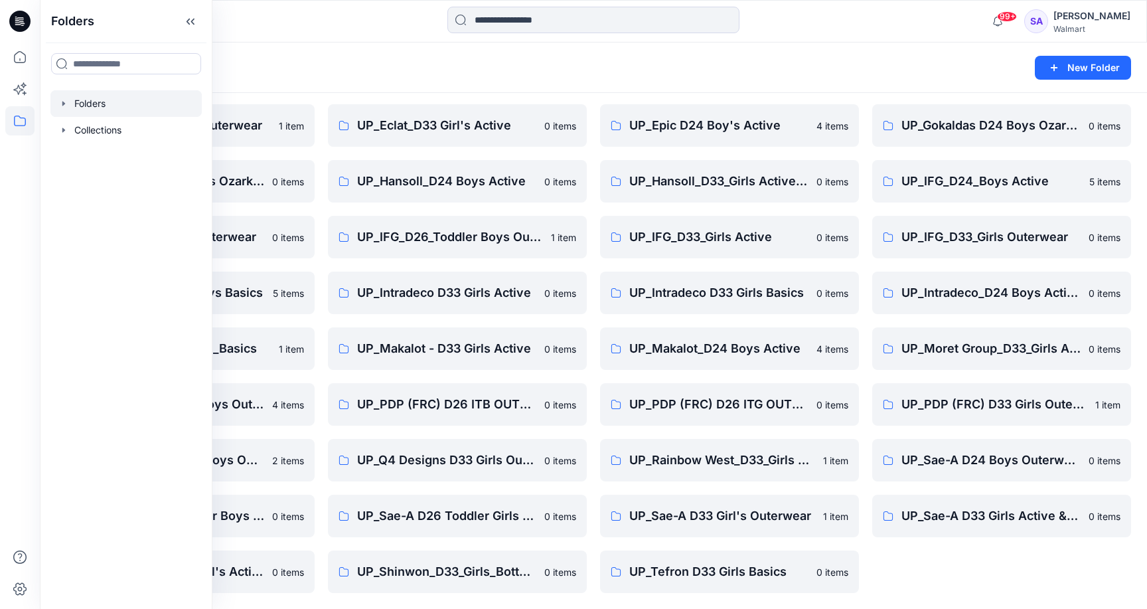
scroll to position [153, 0]
click at [439, 91] on div "Folders New Folder" at bounding box center [593, 67] width 1107 height 50
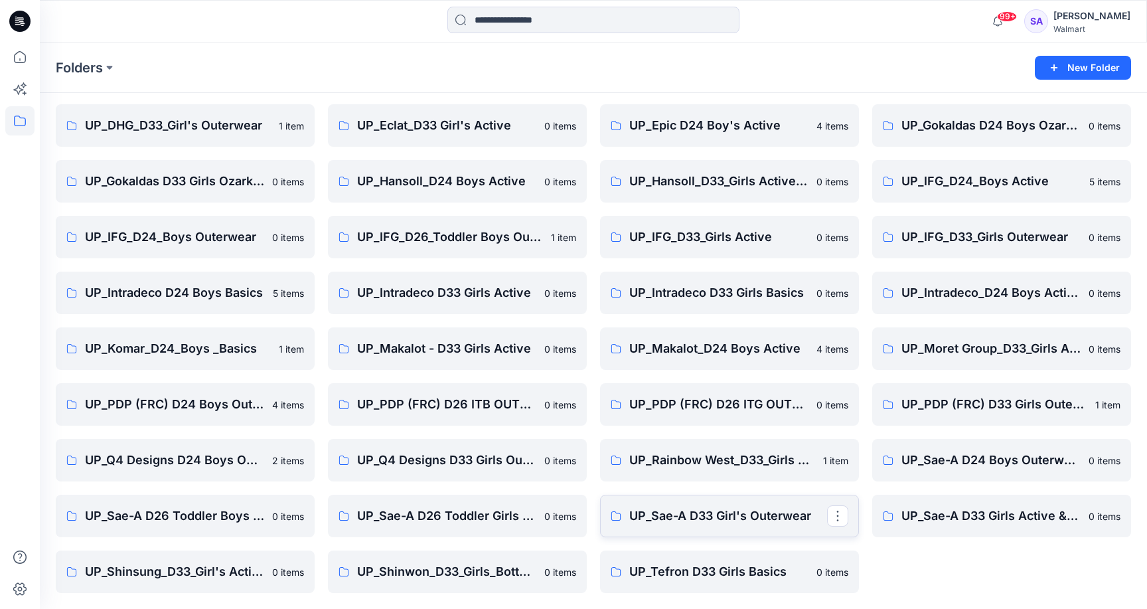
click at [679, 517] on p "UP_Sae-A D33 Girl's Outerwear" at bounding box center [728, 515] width 198 height 19
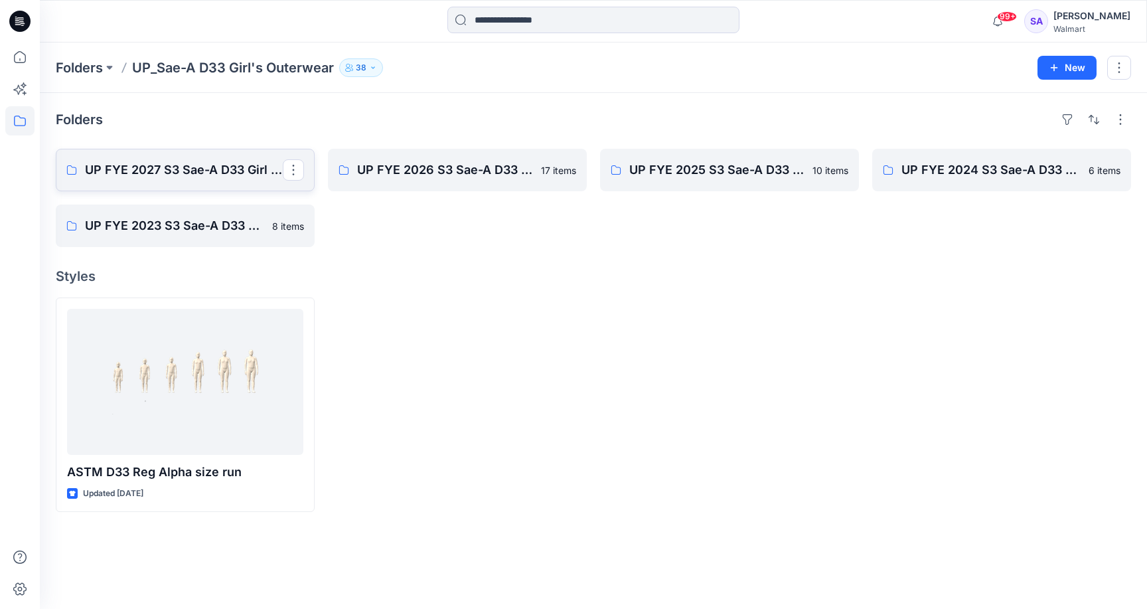
click at [173, 170] on p "UP FYE 2027 S3 Sae-A D33 Girl Outerwear - OZARK TRAIL" at bounding box center [184, 170] width 198 height 19
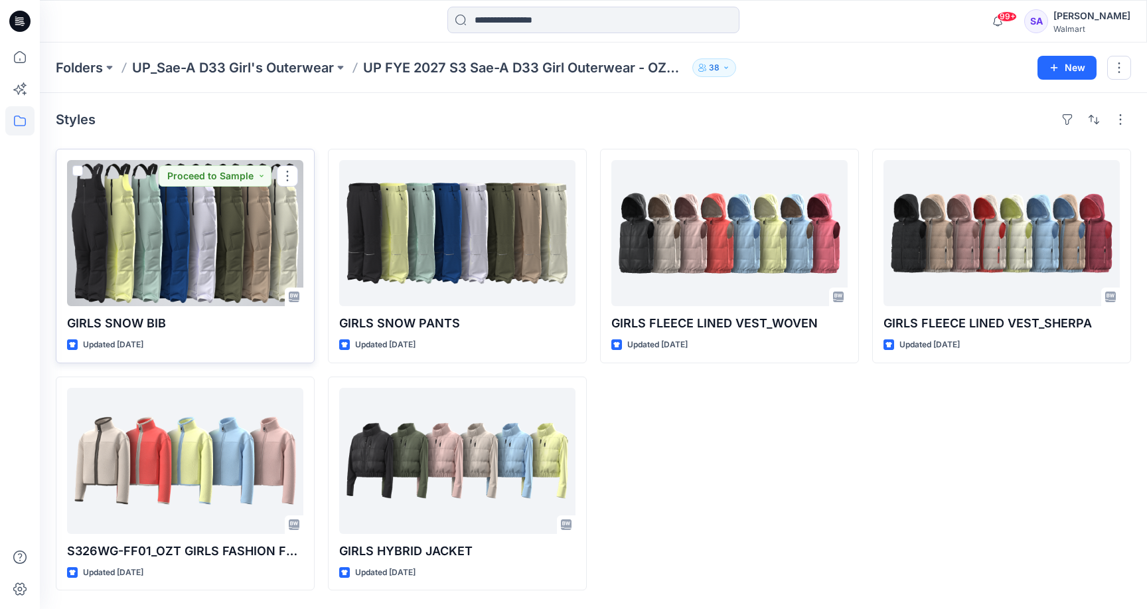
click at [170, 257] on div at bounding box center [185, 233] width 236 height 146
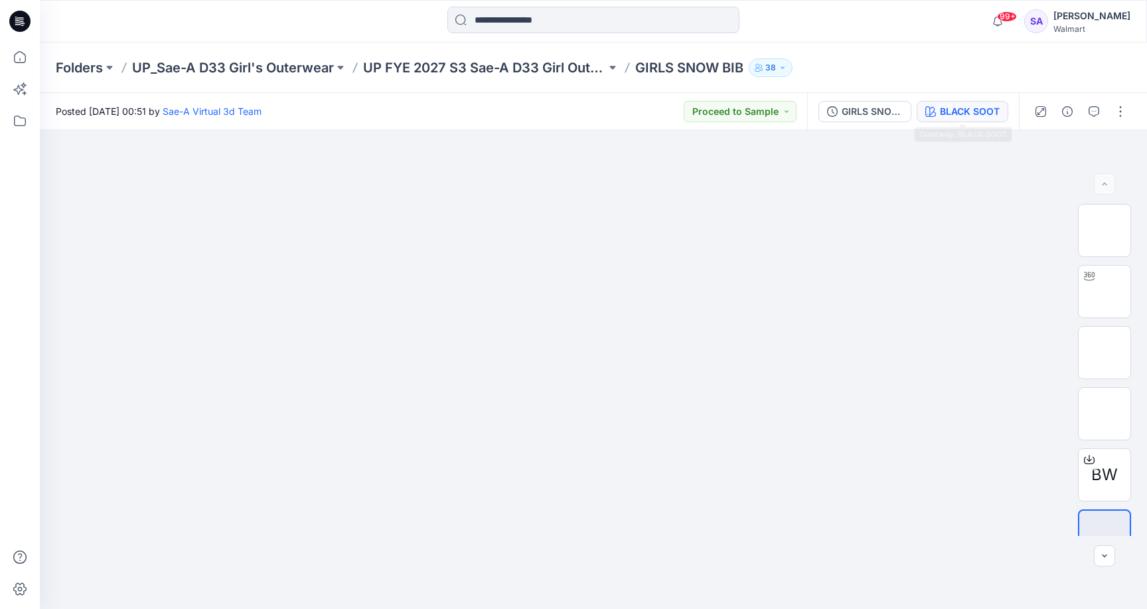
click at [967, 116] on div "BLACK SOOT" at bounding box center [970, 111] width 60 height 15
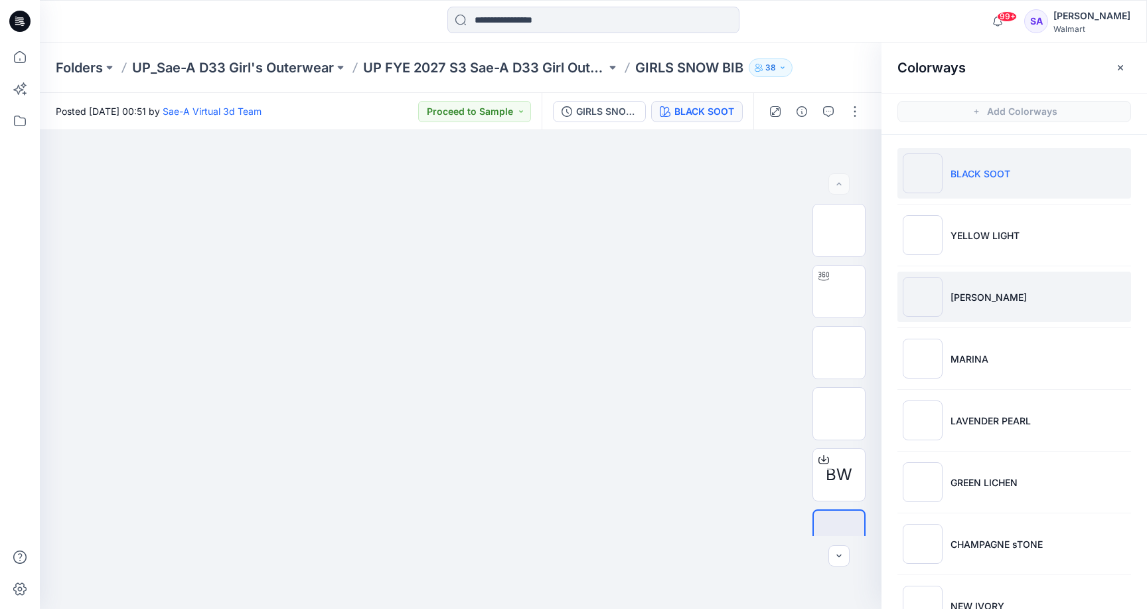
click at [1009, 295] on p "[PERSON_NAME]" at bounding box center [988, 297] width 76 height 14
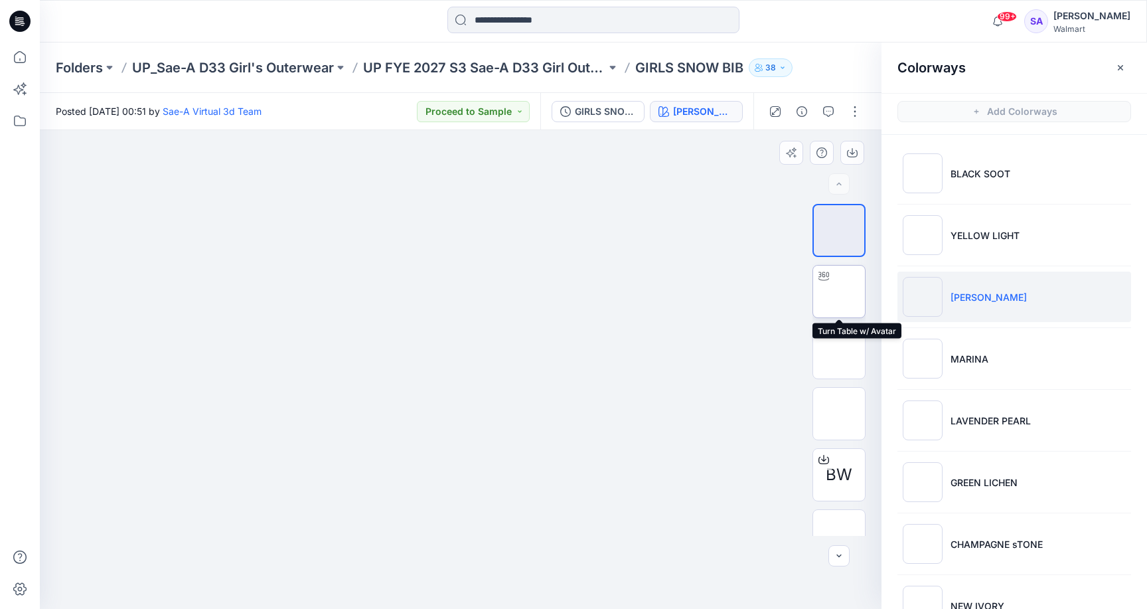
click at [839, 291] on img at bounding box center [839, 291] width 0 height 0
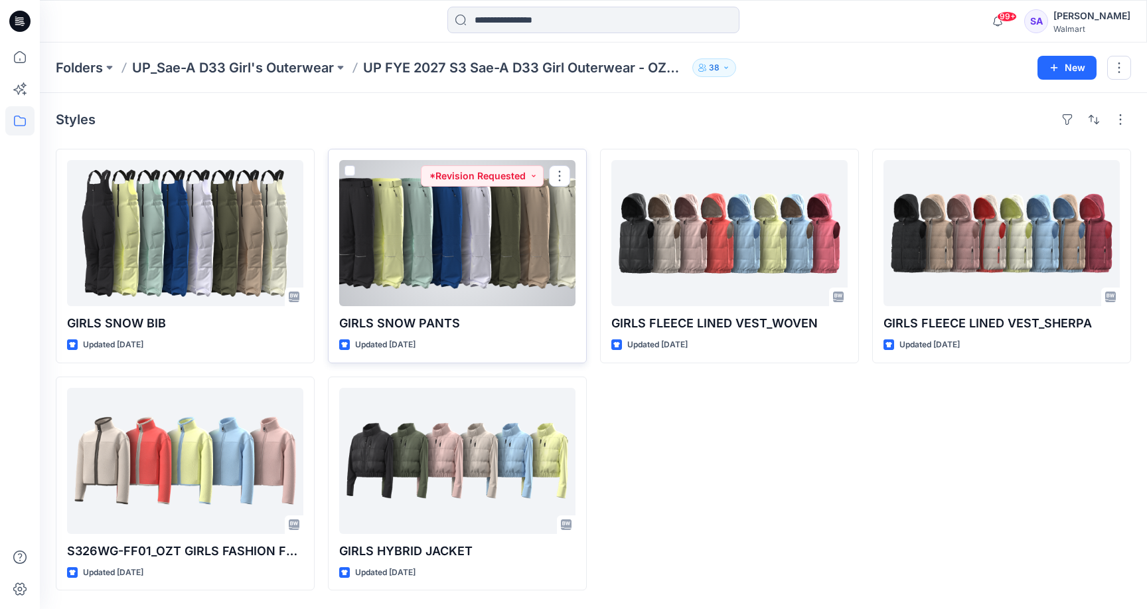
click at [441, 277] on div at bounding box center [457, 233] width 236 height 146
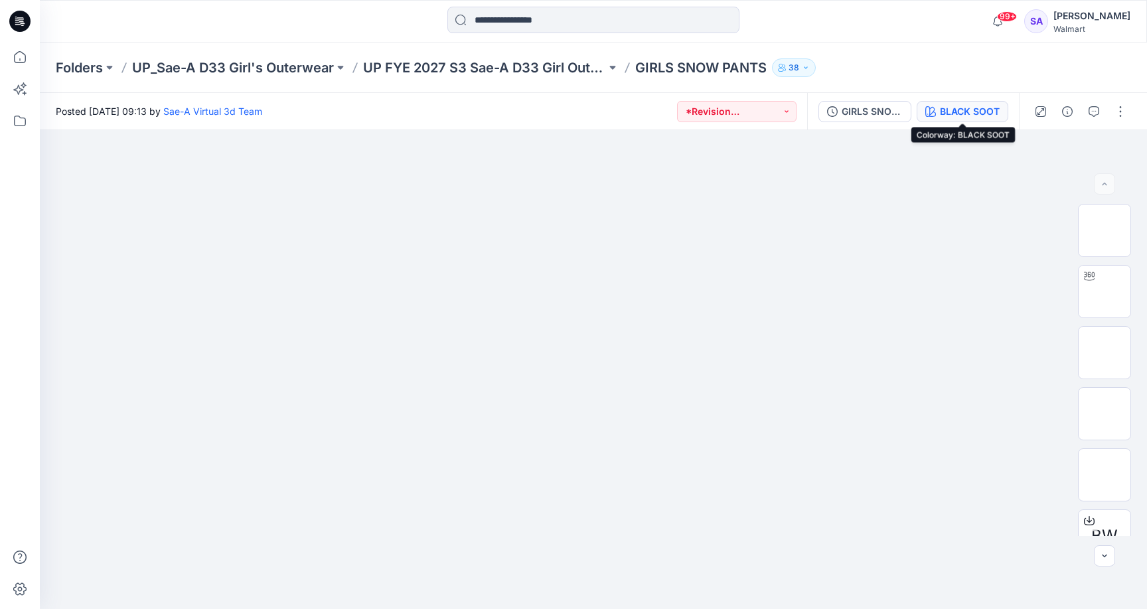
click at [968, 108] on div "BLACK SOOT" at bounding box center [970, 111] width 60 height 15
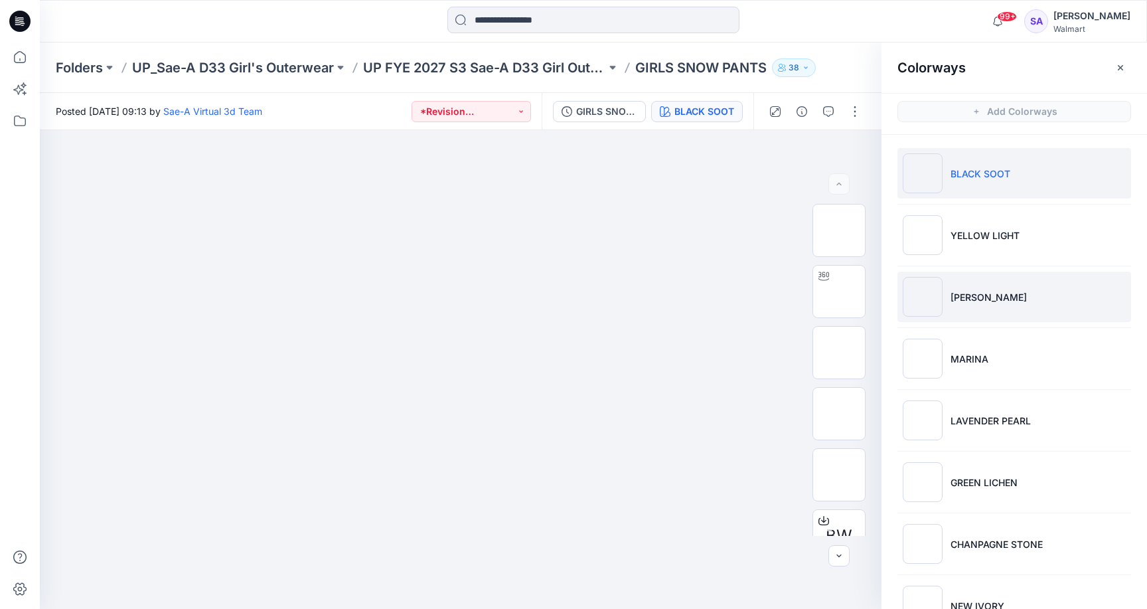
click at [1004, 279] on li "[PERSON_NAME]" at bounding box center [1014, 296] width 234 height 50
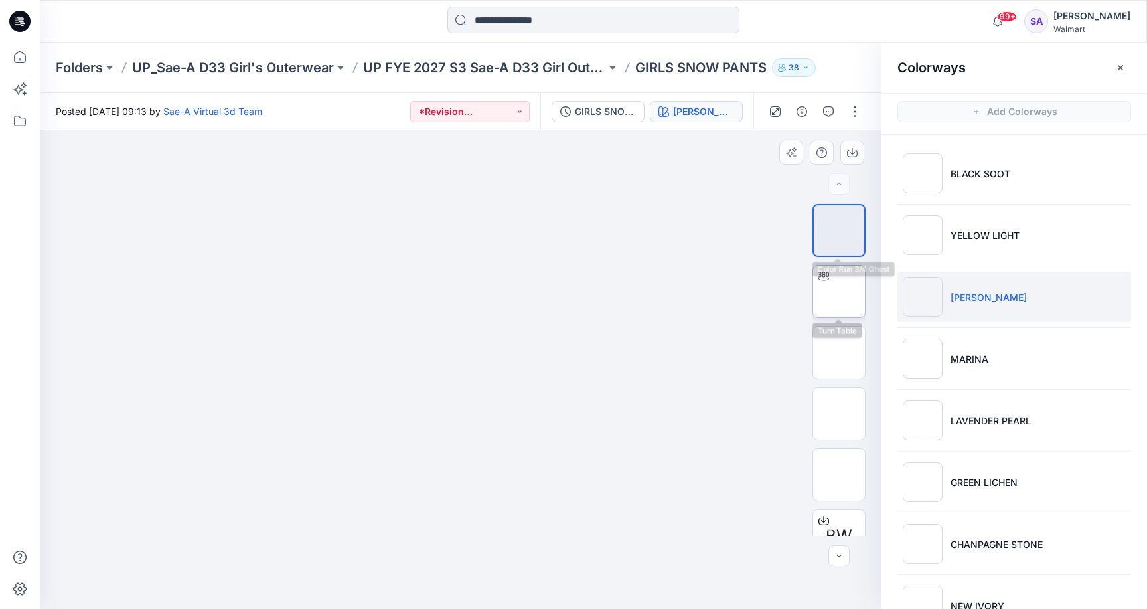
click at [839, 291] on img at bounding box center [839, 291] width 0 height 0
